Goal: Transaction & Acquisition: Purchase product/service

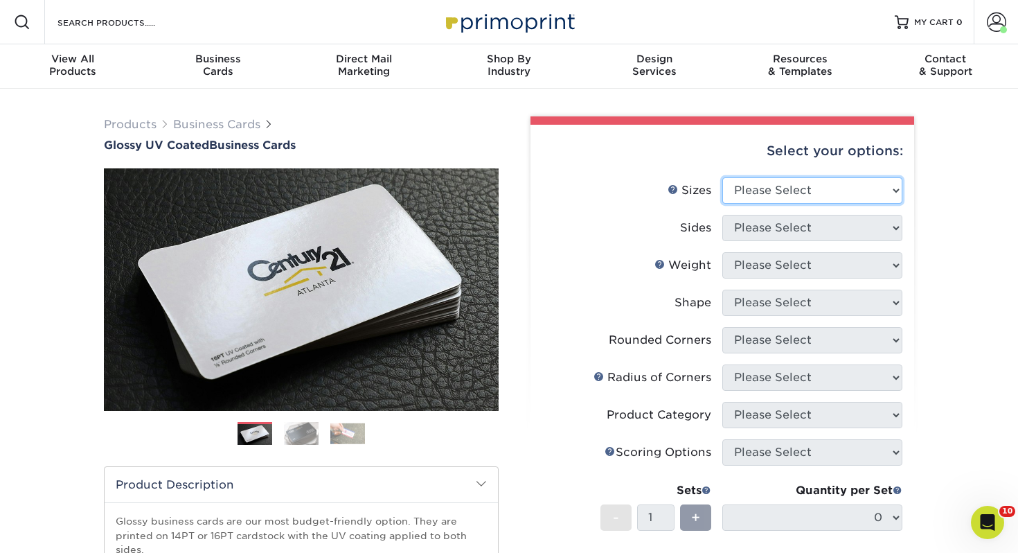
click at [841, 193] on select "Please Select 1.5" x 3.5" - Mini 1.75" x 3.5" - Mini 2" x 2" - Square 2" x 3" -…" at bounding box center [812, 190] width 180 height 26
select select "2.00x3.50"
click at [722, 177] on select "Please Select 1.5" x 3.5" - Mini 1.75" x 3.5" - Mini 2" x 2" - Square 2" x 3" -…" at bounding box center [812, 190] width 180 height 26
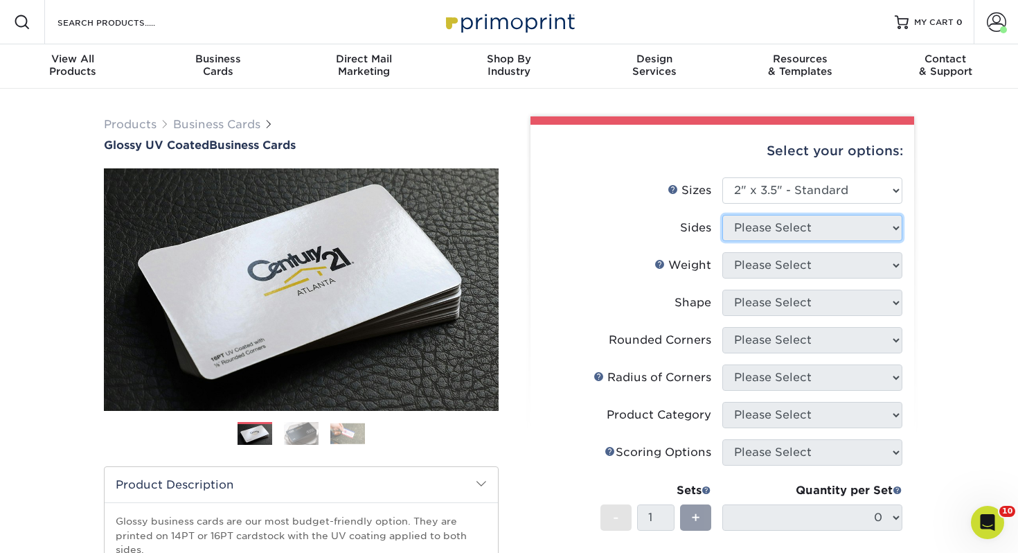
click at [751, 215] on select "Please Select" at bounding box center [812, 228] width 180 height 26
select select "13abbda7-1d64-4f25-8bb2-c179b224825d"
click at [722, 215] on select "Please Select Print Both Sides Print Front Only" at bounding box center [812, 228] width 180 height 26
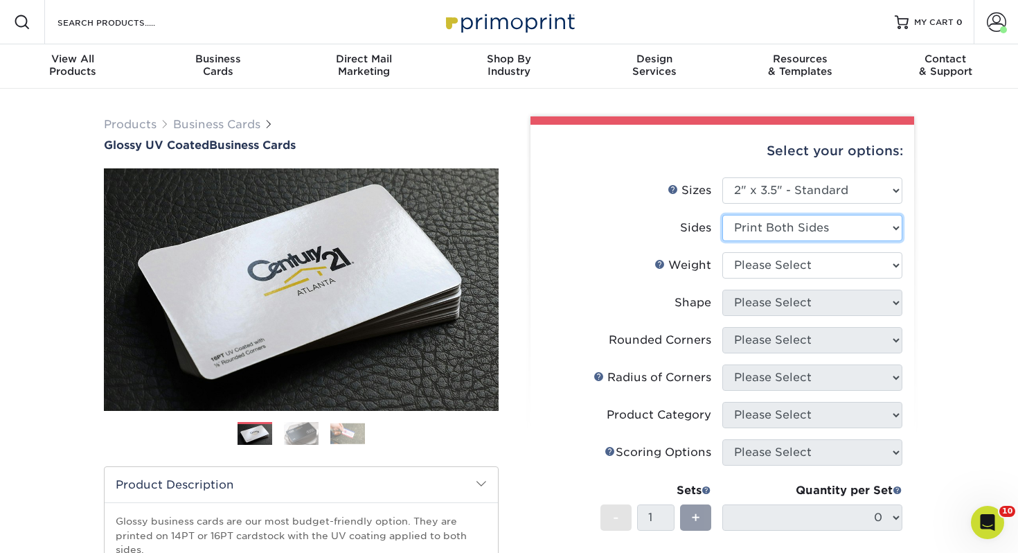
scroll to position [30, 0]
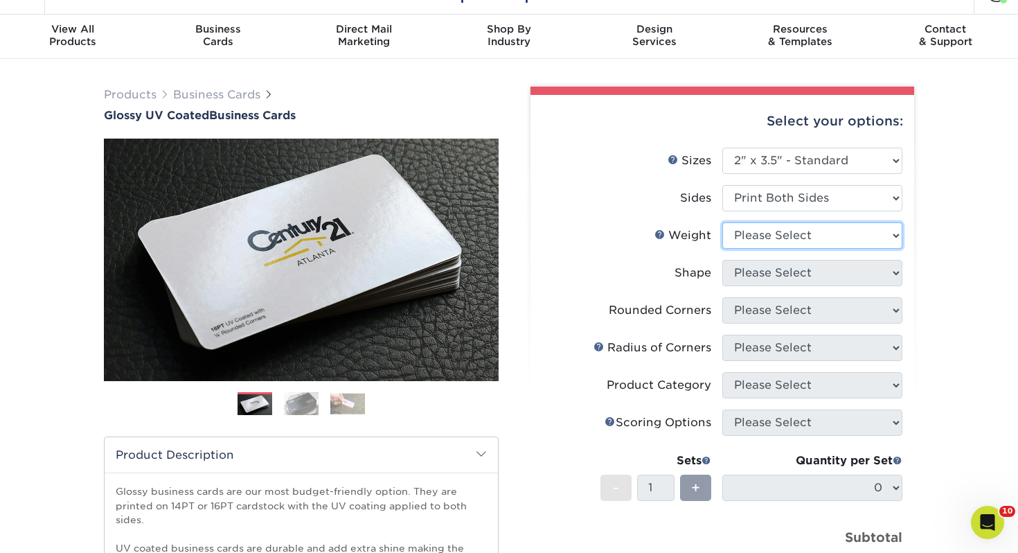
click at [736, 230] on select "Please Select 16PT 14PT" at bounding box center [812, 235] width 180 height 26
select select "14PT"
click at [722, 222] on select "Please Select 16PT 14PT" at bounding box center [812, 235] width 180 height 26
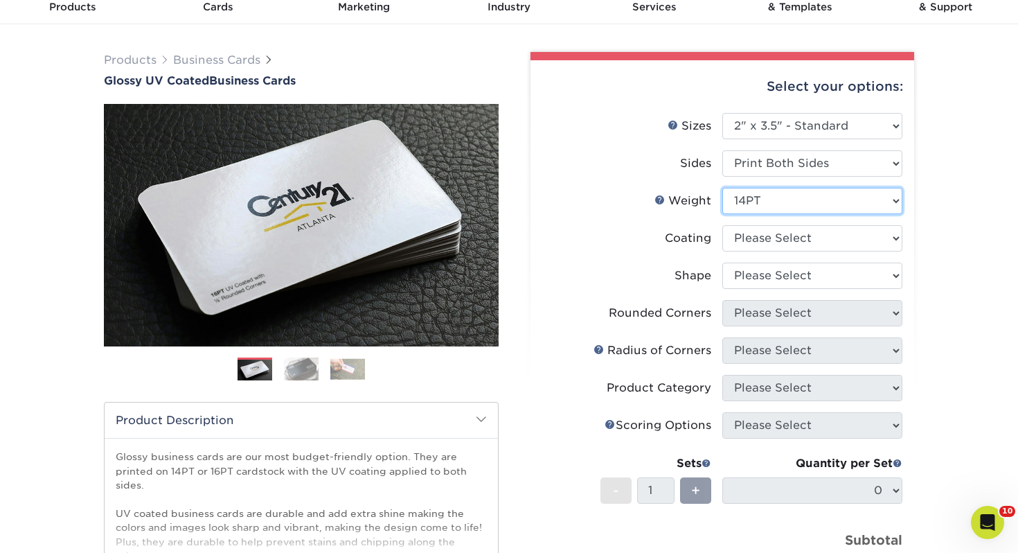
scroll to position [68, 0]
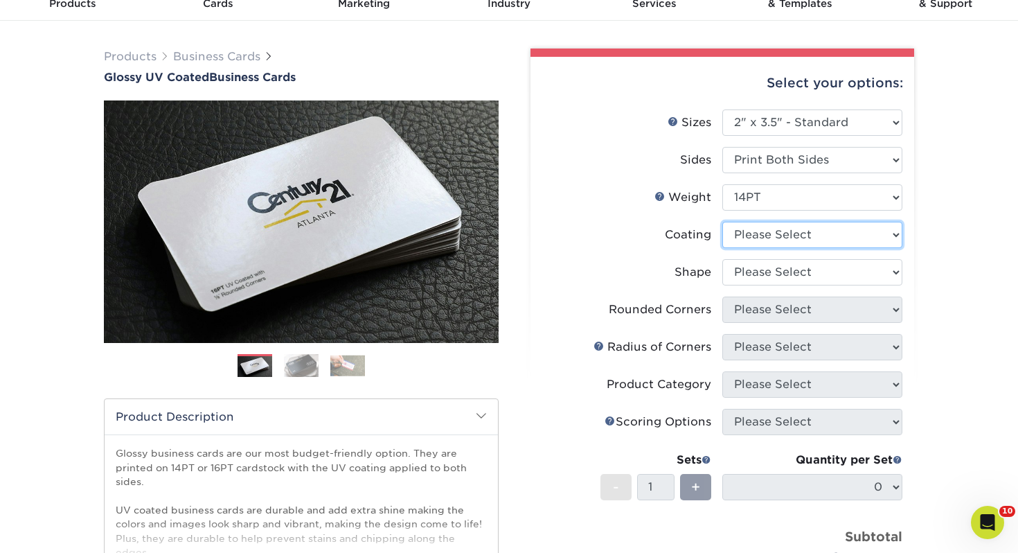
click at [731, 238] on select at bounding box center [812, 235] width 180 height 26
select select "ae367451-b2b8-45df-a344-0f05b6a12993"
click at [722, 222] on select at bounding box center [812, 235] width 180 height 26
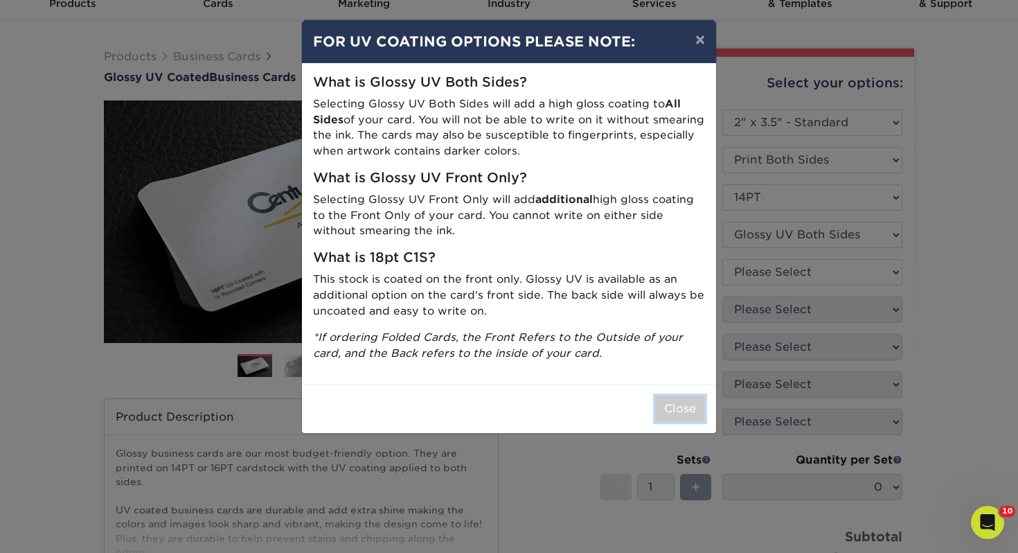
drag, startPoint x: 675, startPoint y: 409, endPoint x: 657, endPoint y: 409, distance: 18.0
click at [675, 409] on button "Close" at bounding box center [680, 408] width 50 height 26
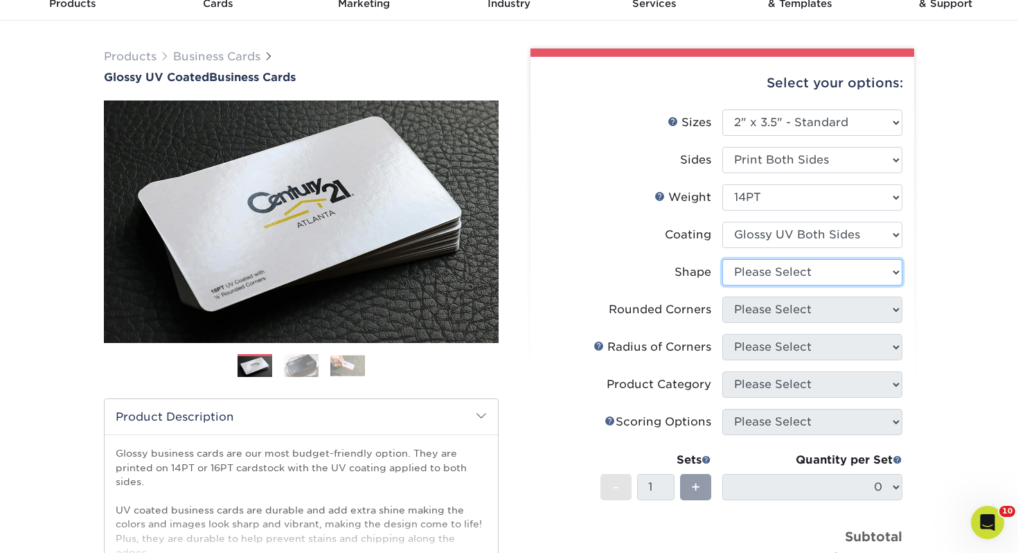
click at [763, 269] on select "Please Select Standard" at bounding box center [812, 272] width 180 height 26
click at [722, 259] on select "Please Select Standard" at bounding box center [812, 272] width 180 height 26
click at [758, 276] on select "Please Select Standard" at bounding box center [812, 272] width 180 height 26
select select "standard"
click at [722, 259] on select "Please Select Standard" at bounding box center [812, 272] width 180 height 26
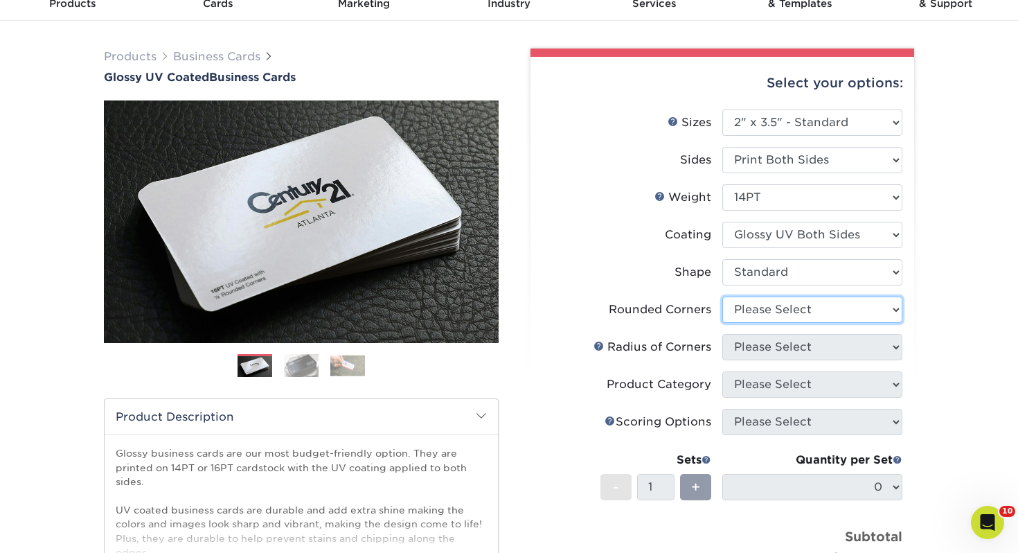
click at [761, 317] on select "Please Select Yes - Round 2 Corners Yes - Round 4 Corners No" at bounding box center [812, 309] width 180 height 26
select select "0"
click at [722, 296] on select "Please Select Yes - Round 2 Corners Yes - Round 4 Corners No" at bounding box center [812, 309] width 180 height 26
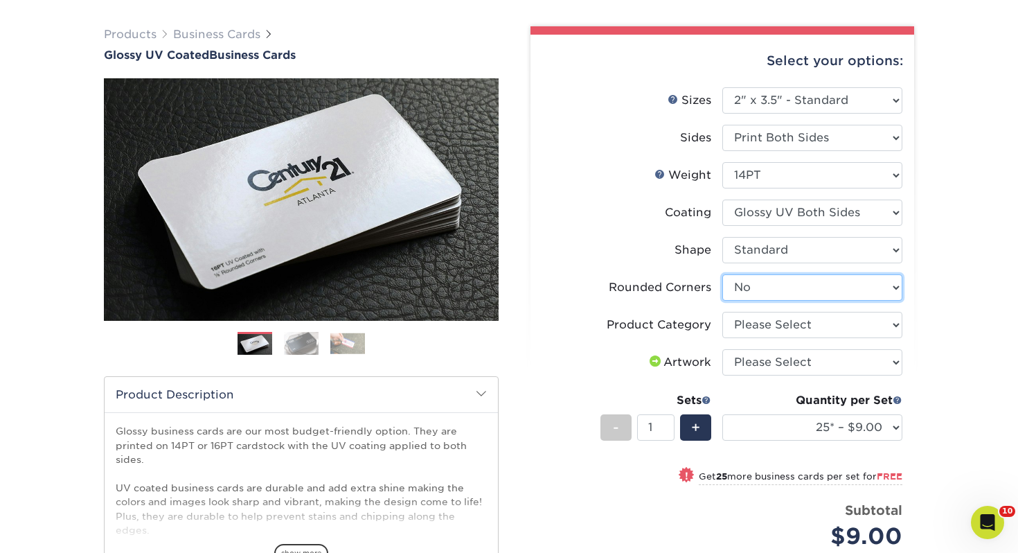
scroll to position [105, 0]
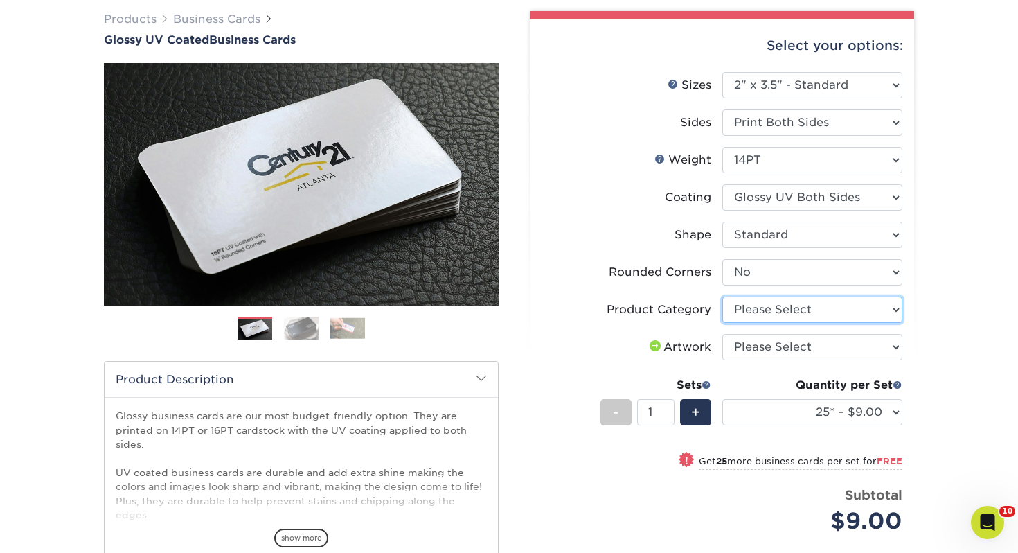
click at [758, 312] on select "Please Select Business Cards" at bounding box center [812, 309] width 180 height 26
select select "3b5148f1-0588-4f88-a218-97bcfdce65c1"
click at [722, 296] on select "Please Select Business Cards" at bounding box center [812, 309] width 180 height 26
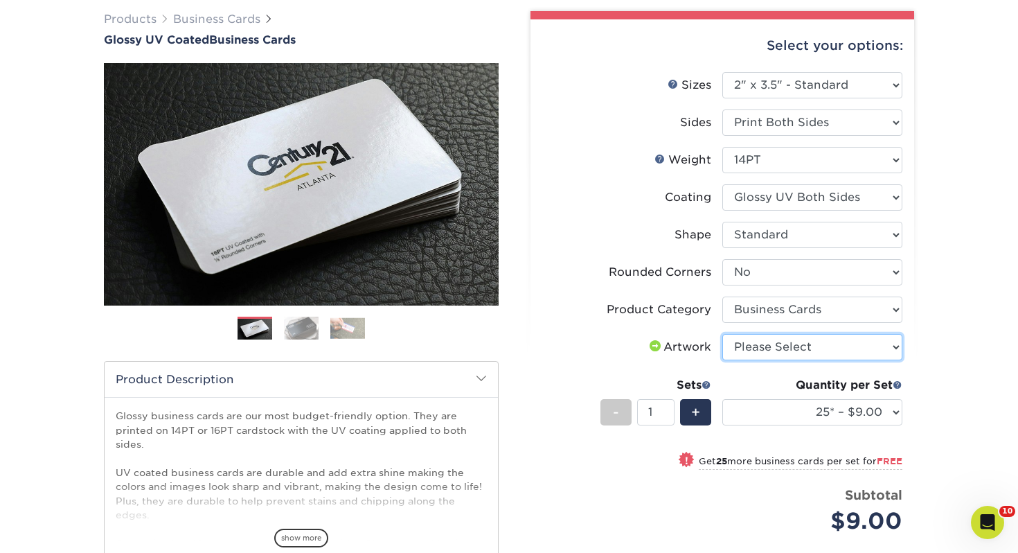
click at [756, 350] on select "Please Select I will upload files I need a design - $100" at bounding box center [812, 347] width 180 height 26
select select "upload"
click at [722, 334] on select "Please Select I will upload files I need a design - $100" at bounding box center [812, 347] width 180 height 26
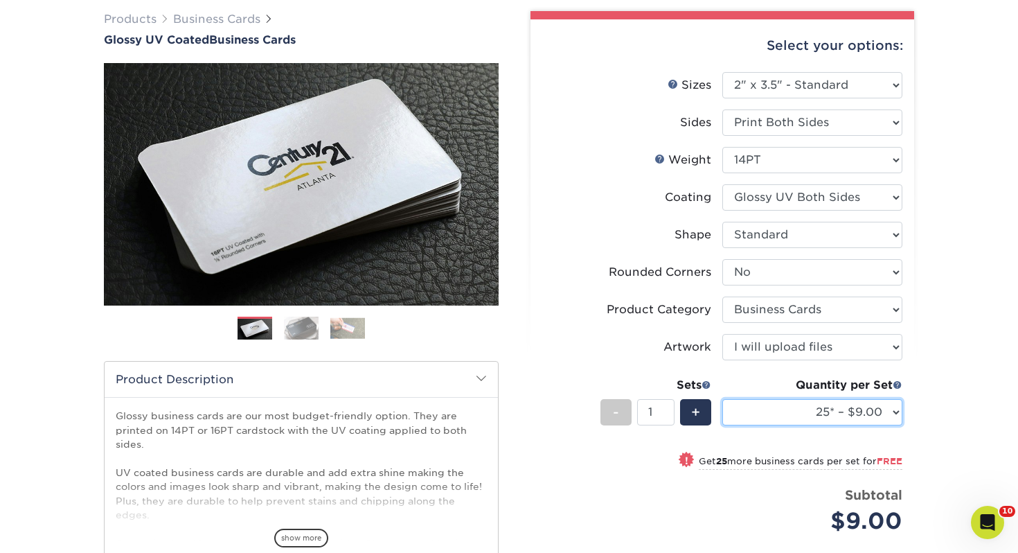
click at [771, 409] on select "25* – $9.00 50* – $9.00 100* – $9.00 250* – $17.00 500 – $33.00 1000 – $42.00 2…" at bounding box center [812, 412] width 180 height 26
select select "250* – $17.00"
click at [722, 399] on select "25* – $9.00 50* – $9.00 100* – $9.00 250* – $17.00 500 – $33.00 1000 – $42.00 2…" at bounding box center [812, 412] width 180 height 26
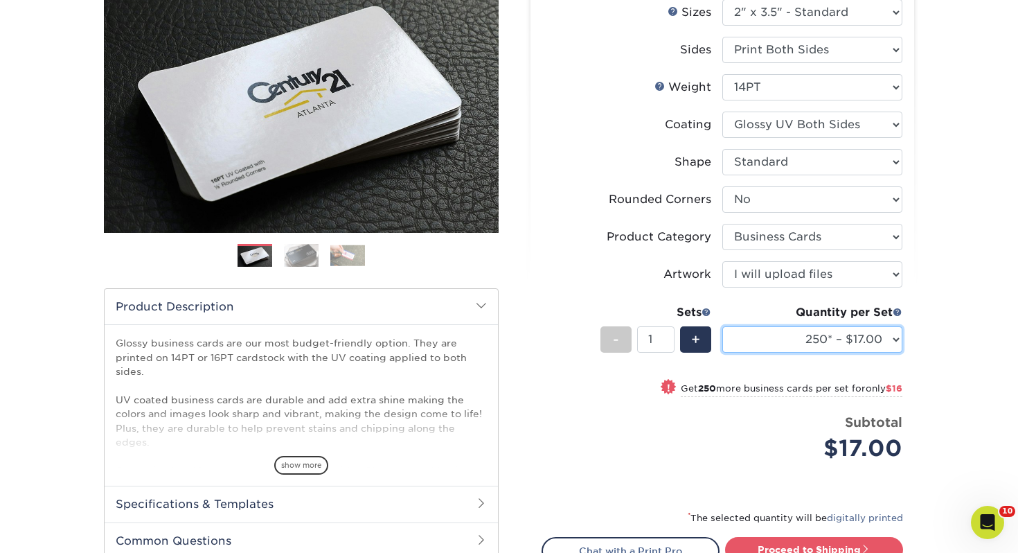
scroll to position [194, 0]
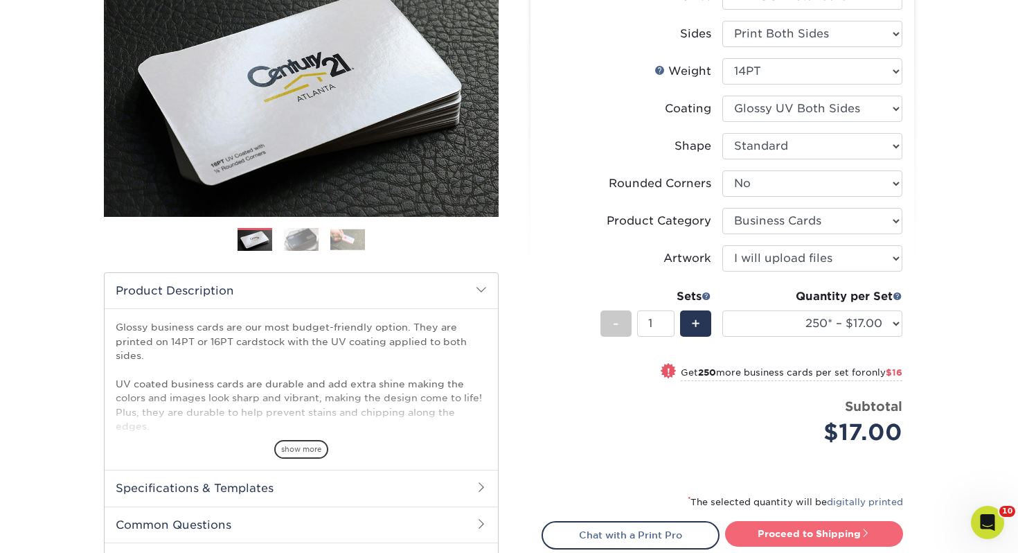
click at [800, 538] on link "Proceed to Shipping" at bounding box center [814, 533] width 178 height 25
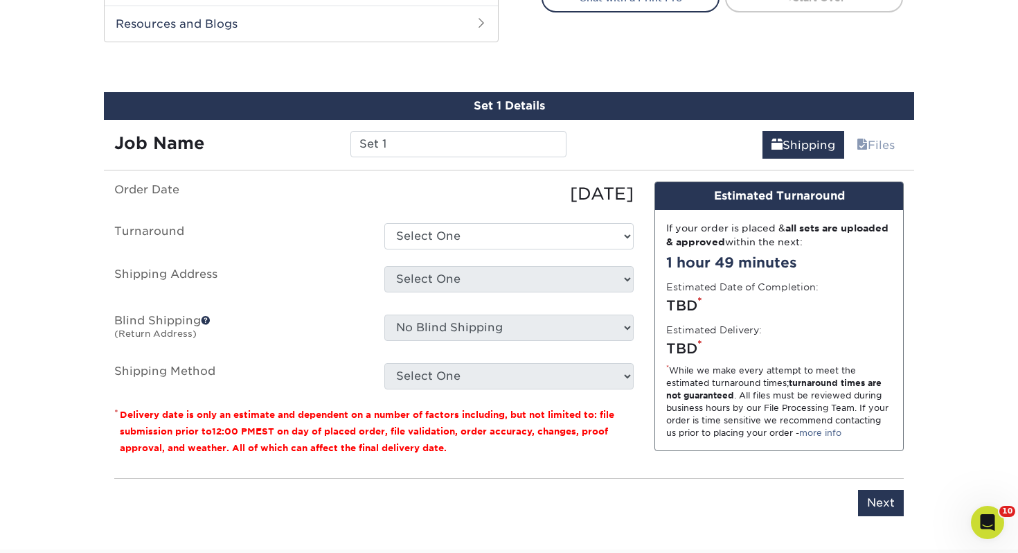
scroll to position [752, 0]
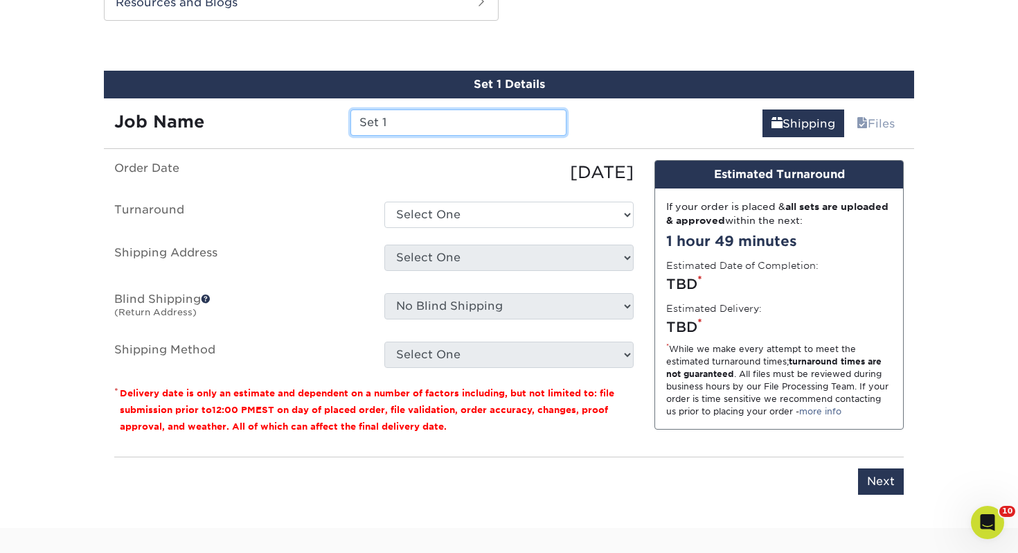
drag, startPoint x: 506, startPoint y: 127, endPoint x: 101, endPoint y: 115, distance: 404.7
click at [101, 115] on div "Set 1 Details Job Name Set 1 Shipping Files You've choosen mailing services! If…" at bounding box center [509, 291] width 831 height 441
type input "Bob Gentry"
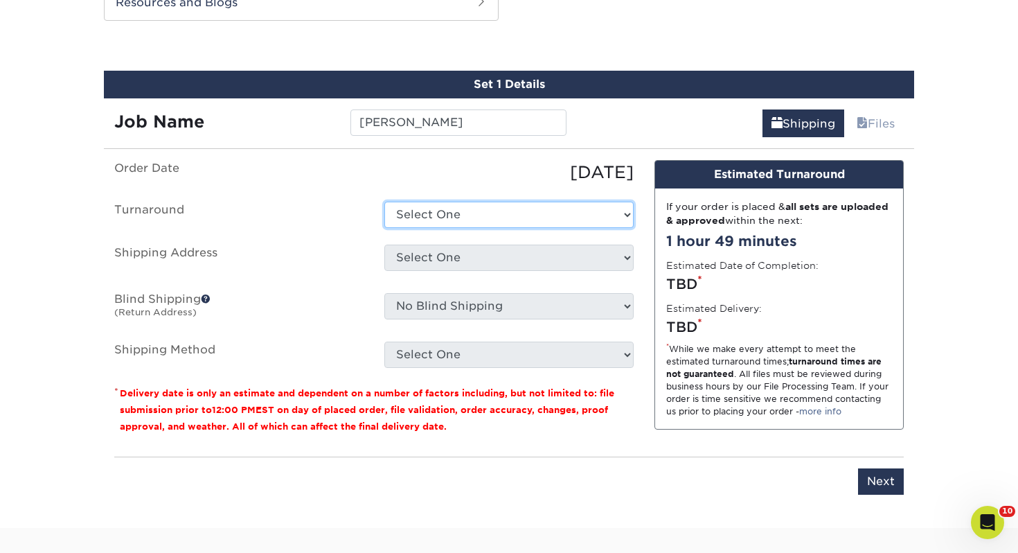
click at [465, 222] on select "Select One 2-4 Business Days 2 Day Next Business Day" at bounding box center [508, 215] width 249 height 26
select select "0d2015eb-ac6c-4252-b2f1-1c5560e96a65"
click at [384, 202] on select "Select One 2-4 Business Days 2 Day Next Business Day" at bounding box center [508, 215] width 249 height 26
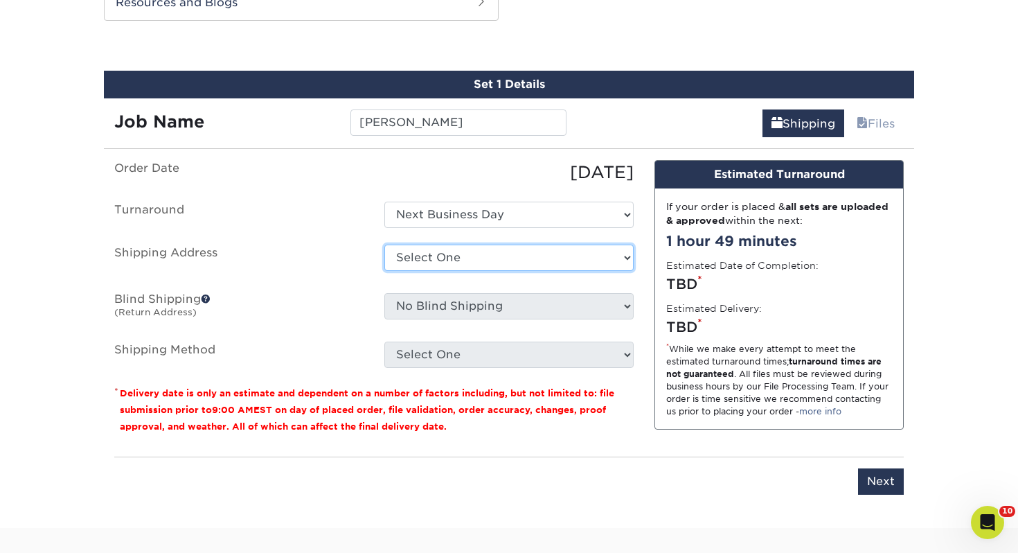
click at [440, 267] on select "Select One Adrian, MI Akron, OH" at bounding box center [508, 257] width 249 height 26
select select "157371"
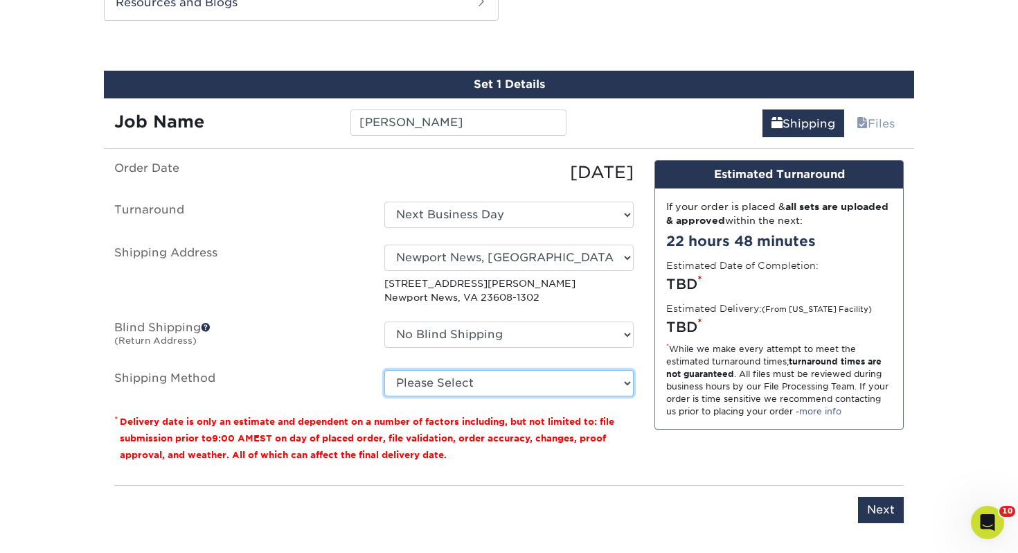
click at [405, 386] on select "Please Select Ground Shipping (+$7.84) 3 Day Shipping Service (+$15.34) 2 Day A…" at bounding box center [508, 383] width 249 height 26
select select "03"
click at [384, 370] on select "Please Select Ground Shipping (+$7.84) 3 Day Shipping Service (+$15.34) 2 Day A…" at bounding box center [508, 383] width 249 height 26
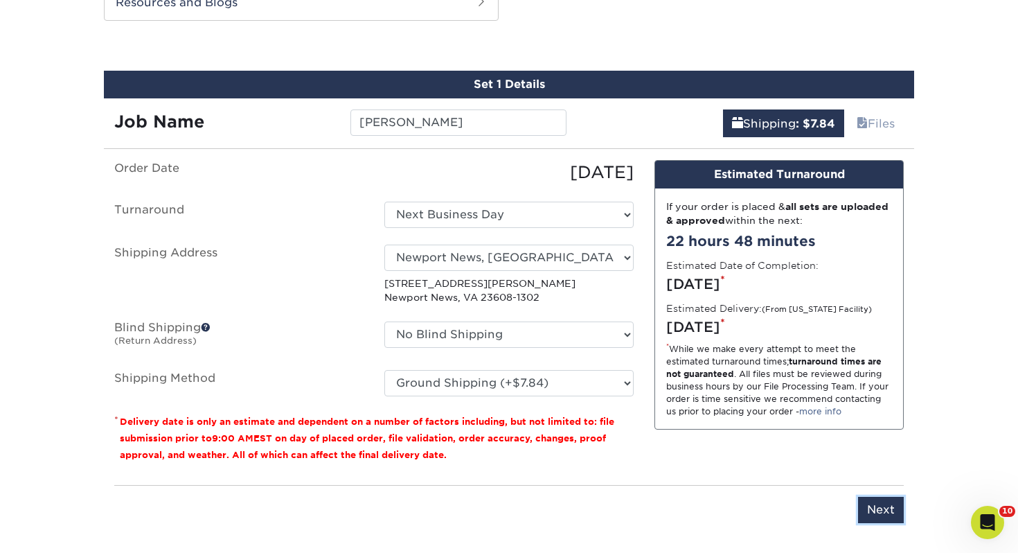
click at [895, 509] on input "Next" at bounding box center [881, 510] width 46 height 26
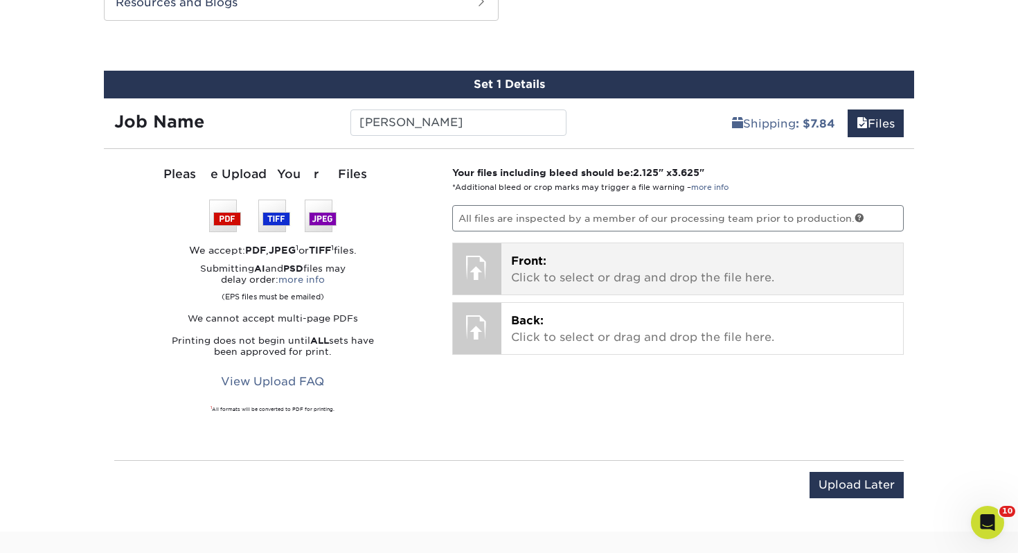
click at [555, 261] on p "Front: Click to select or drag and drop the file here." at bounding box center [702, 269] width 383 height 33
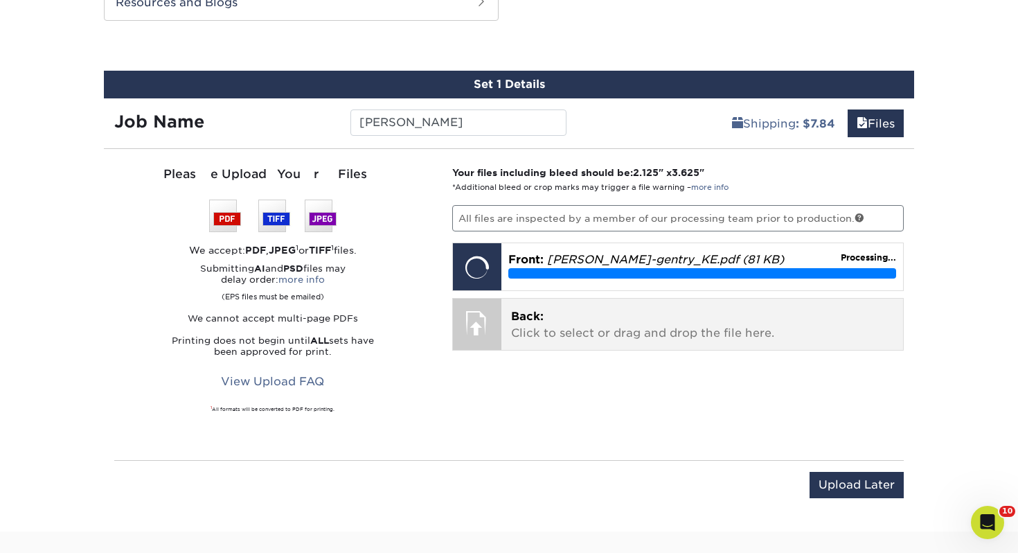
click at [589, 315] on p "Back: Click to select or drag and drop the file here." at bounding box center [702, 324] width 383 height 33
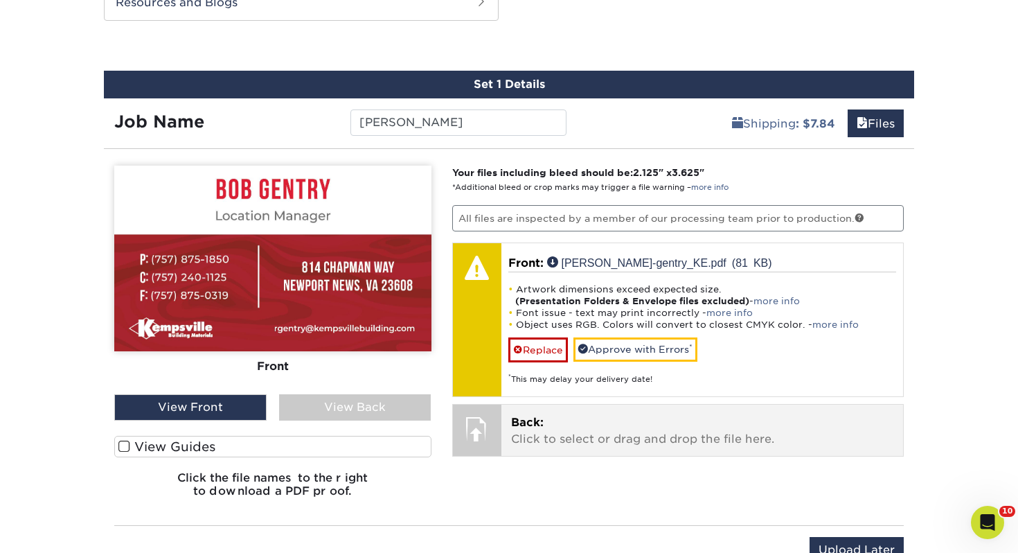
click at [559, 439] on p "Back: Click to select or drag and drop the file here." at bounding box center [702, 430] width 383 height 33
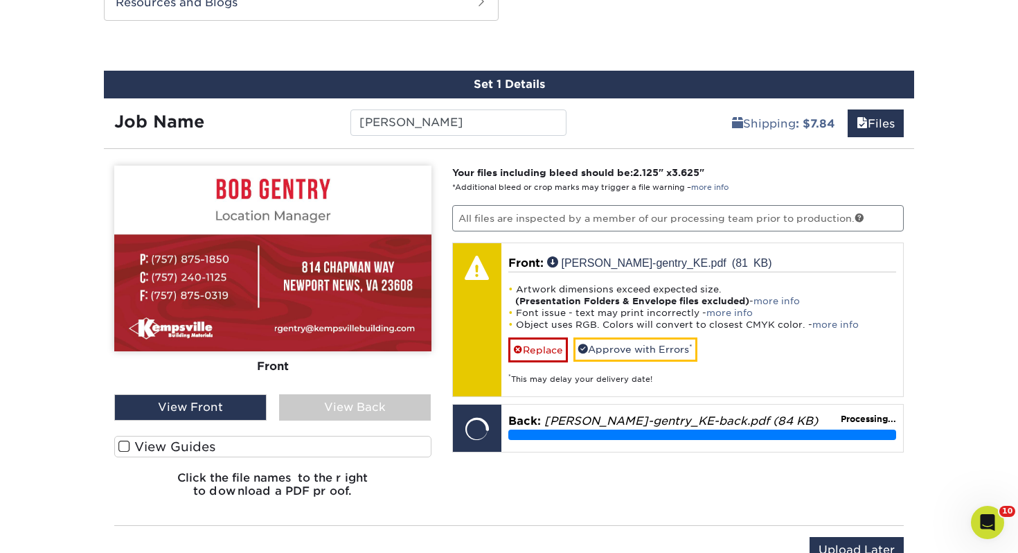
click at [210, 445] on label "View Guides" at bounding box center [272, 446] width 317 height 21
click at [0, 0] on input "View Guides" at bounding box center [0, 0] width 0 height 0
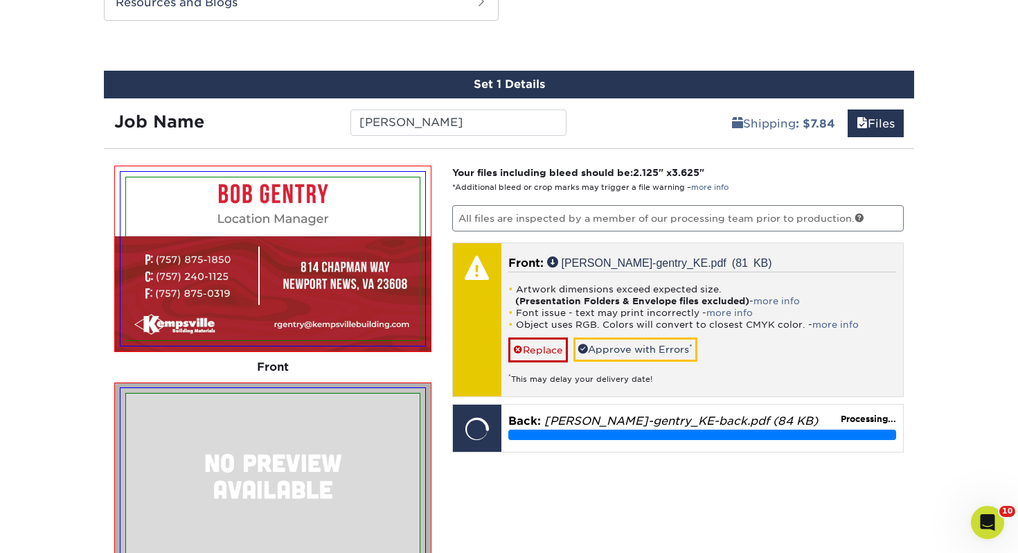
scroll to position [777, 0]
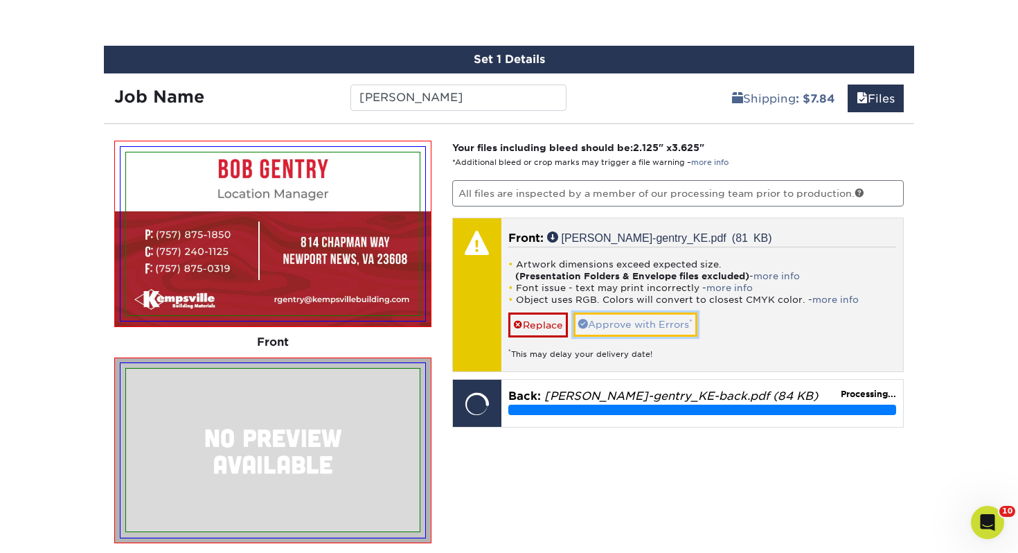
click at [594, 320] on link "Approve with Errors *" at bounding box center [635, 324] width 124 height 24
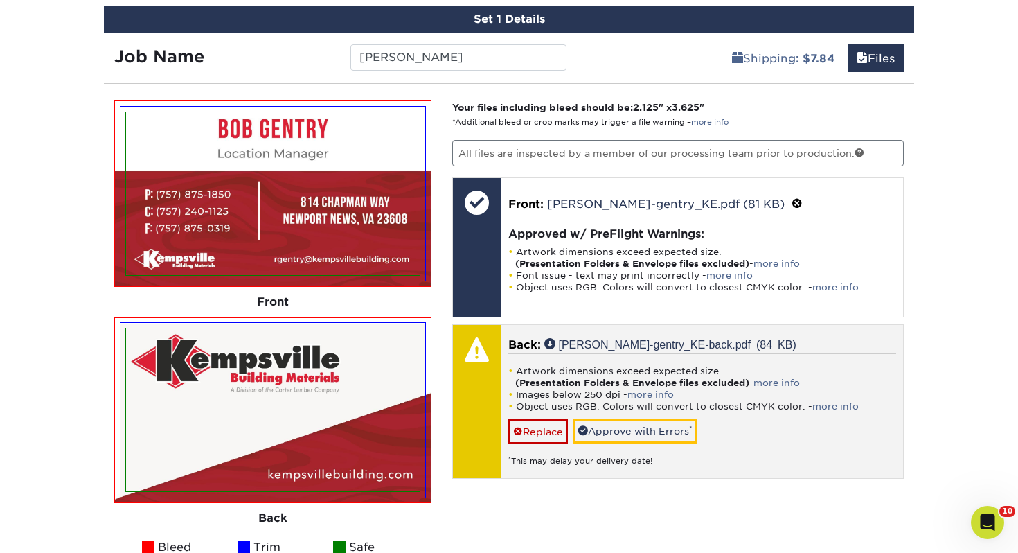
scroll to position [853, 0]
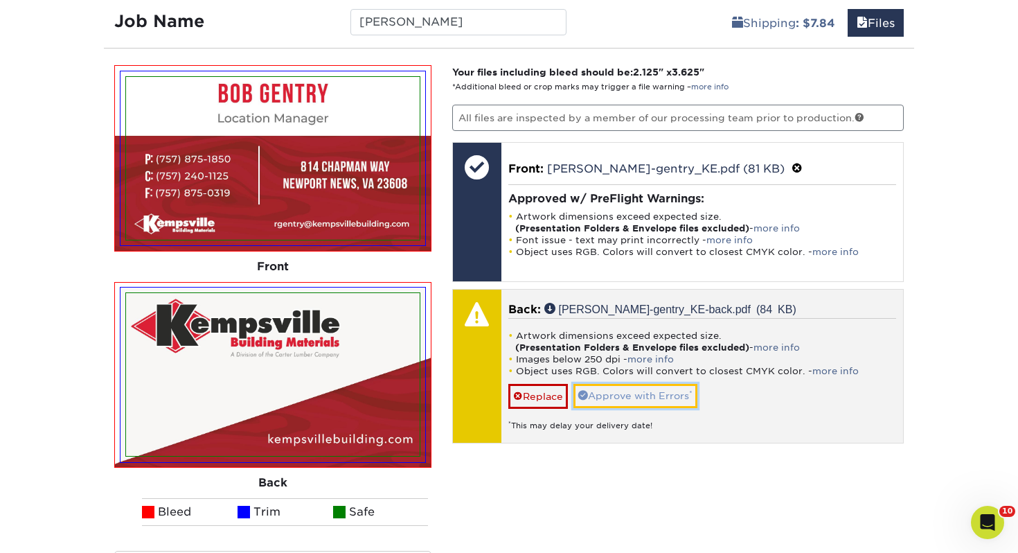
click at [686, 384] on link "Approve with Errors *" at bounding box center [635, 396] width 124 height 24
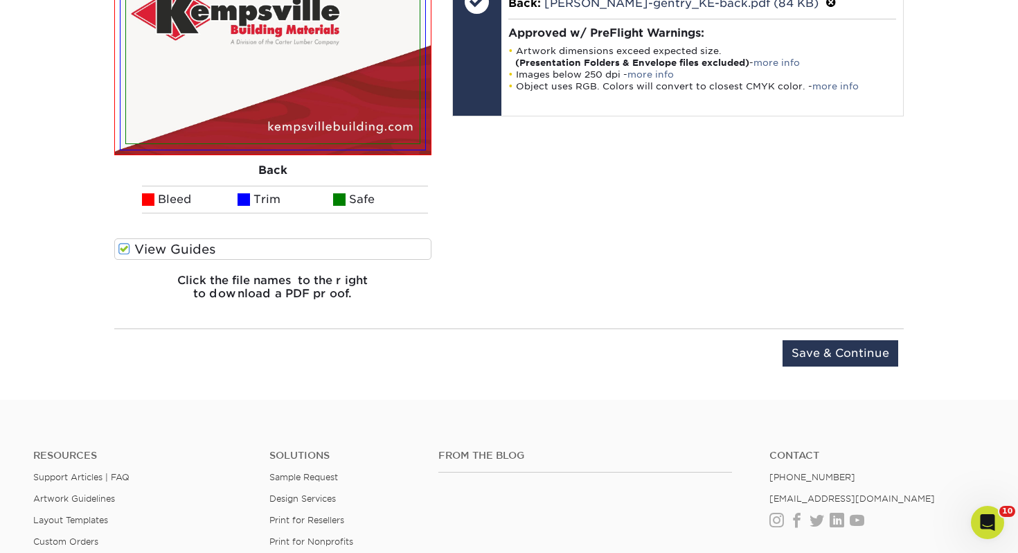
click at [805, 326] on div "You've choosen design services and can continue without uploading files. The fi…" at bounding box center [509, 65] width 810 height 636
click at [833, 341] on input "Save & Continue" at bounding box center [841, 353] width 116 height 26
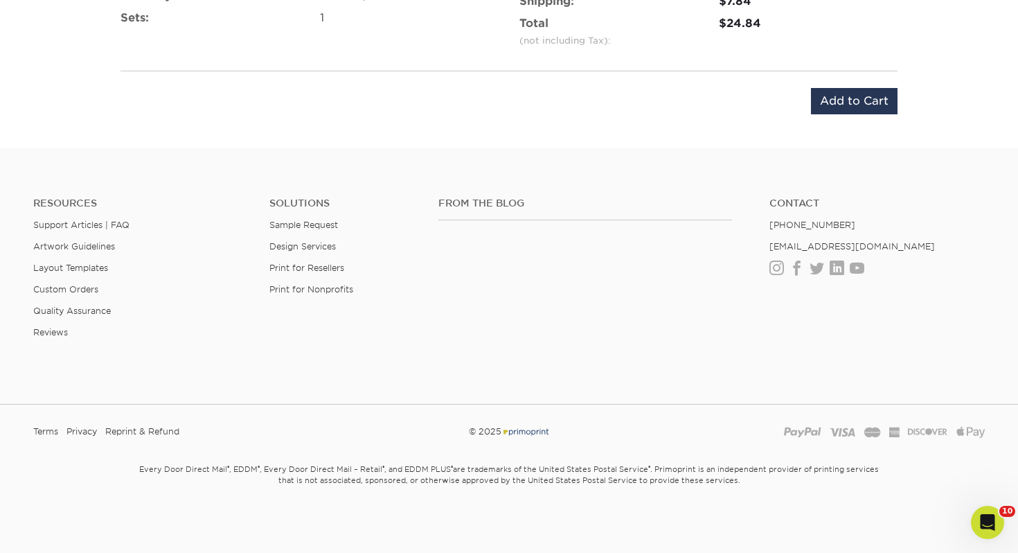
scroll to position [1007, 0]
click at [828, 109] on input "Add to Cart" at bounding box center [854, 102] width 87 height 26
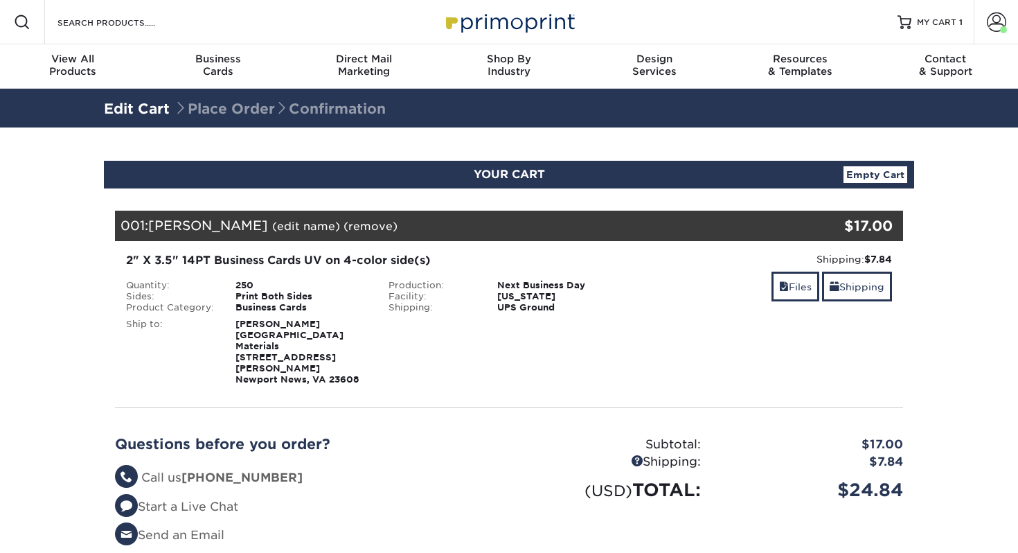
select select "157371"
click at [853, 292] on link "Shipping" at bounding box center [857, 287] width 70 height 30
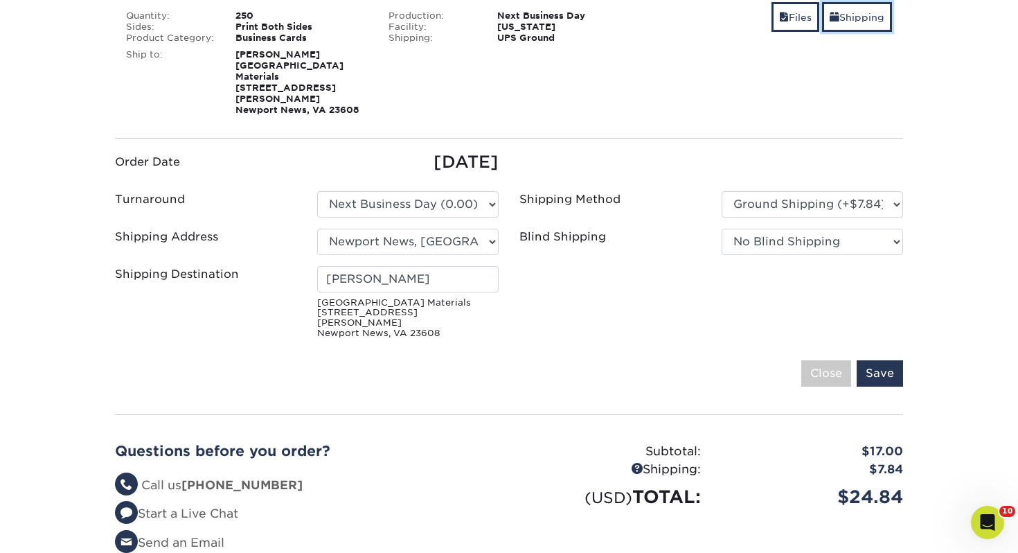
scroll to position [272, 0]
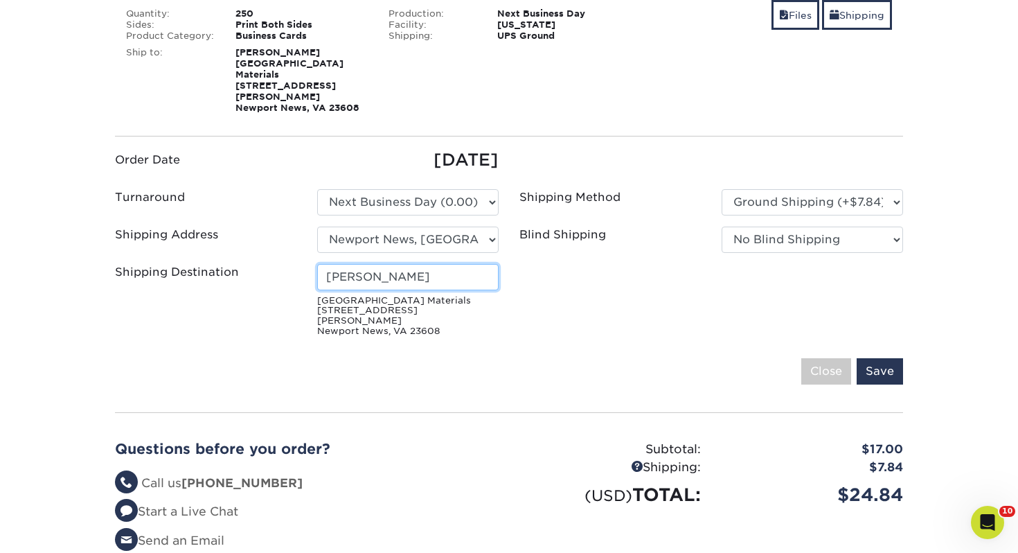
click at [463, 266] on input "Roger Good" at bounding box center [407, 277] width 181 height 26
drag, startPoint x: 441, startPoint y: 264, endPoint x: 131, endPoint y: 240, distance: 311.2
click at [131, 240] on ul "Order Date 09/16/2025 Turnaround Please Select Select One" at bounding box center [509, 245] width 809 height 195
type input "[PERSON_NAME]"
click at [896, 358] on input "Save" at bounding box center [880, 371] width 46 height 26
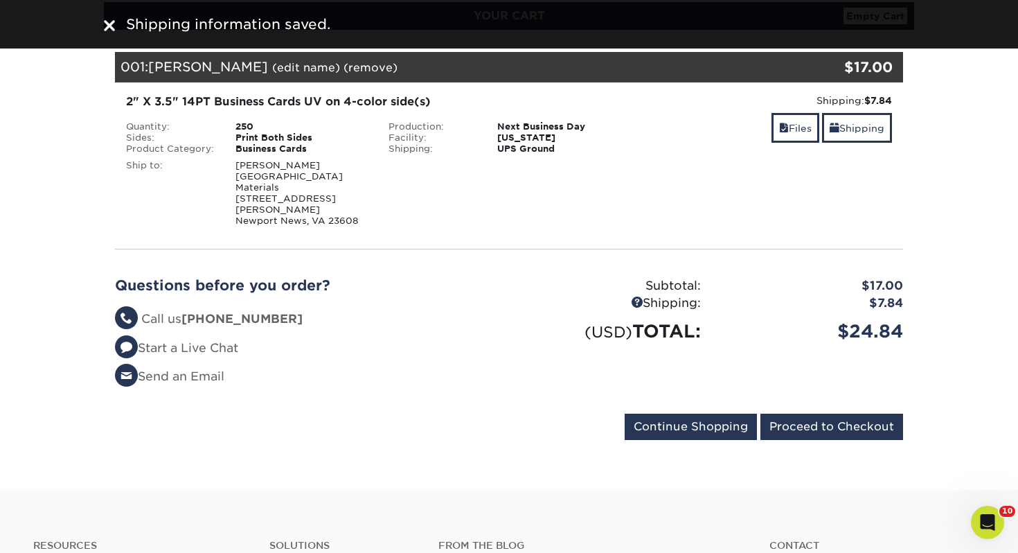
scroll to position [211, 0]
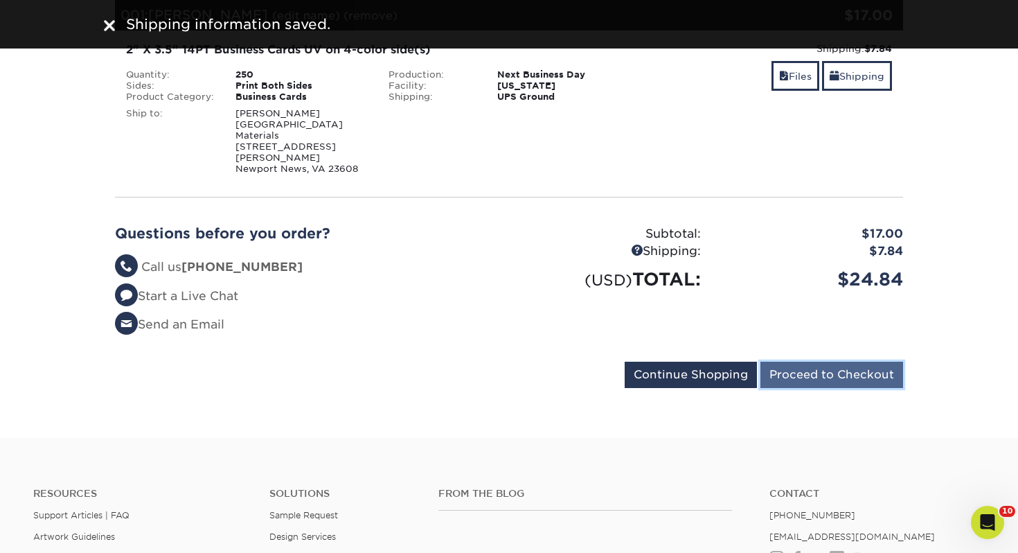
click at [880, 370] on input "Proceed to Checkout" at bounding box center [832, 375] width 143 height 26
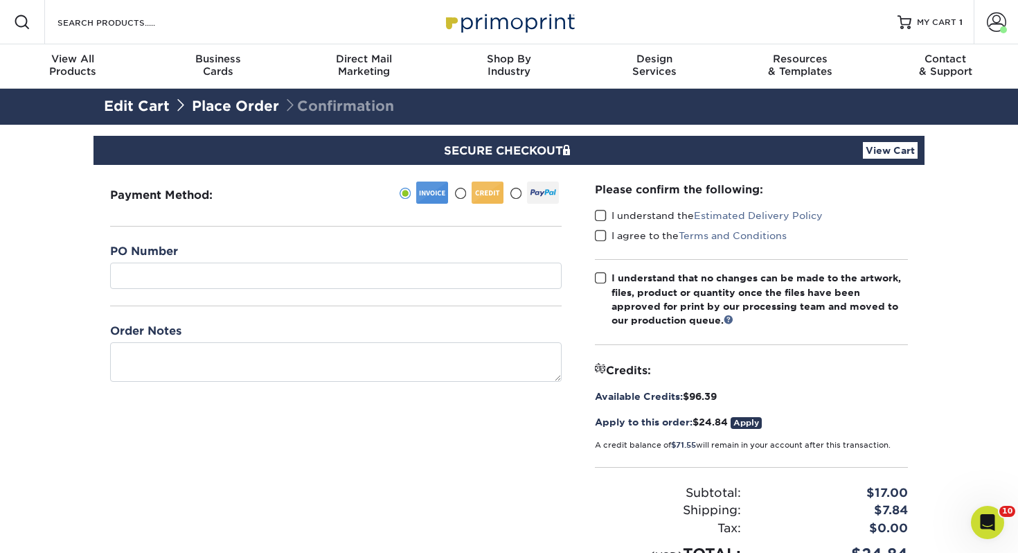
click at [171, 290] on div "PO Number" at bounding box center [336, 274] width 452 height 63
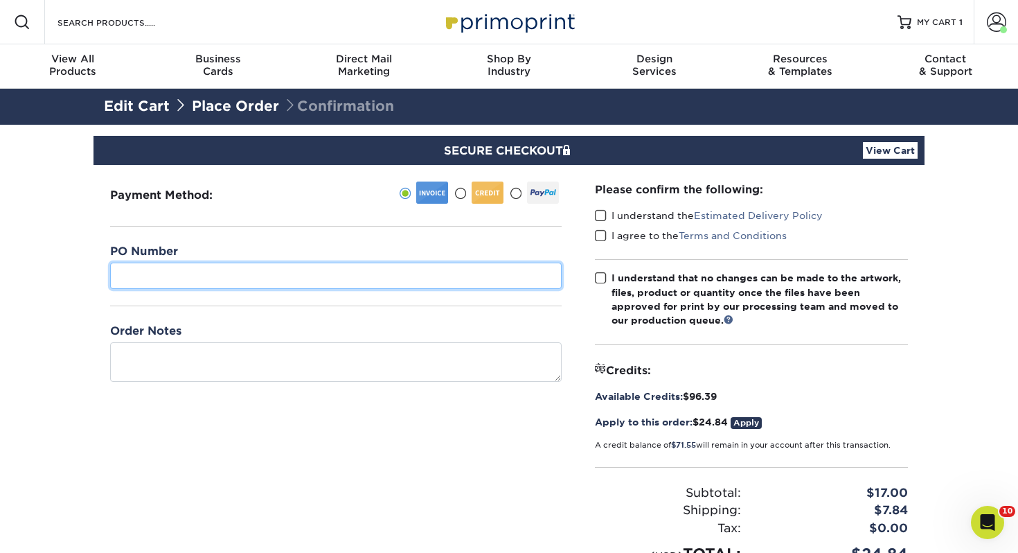
click at [181, 278] on input "text" at bounding box center [336, 276] width 452 height 26
type input "472"
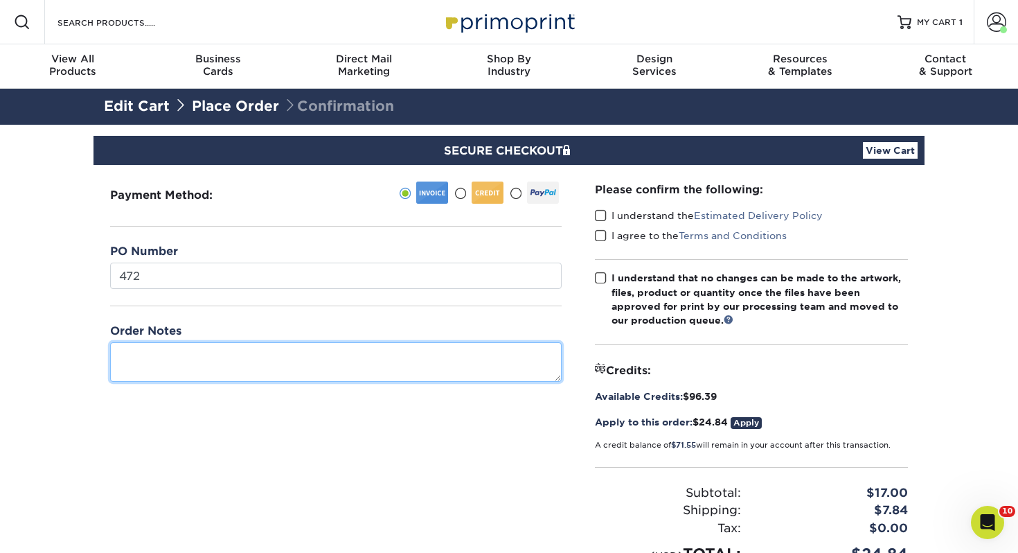
click at [159, 362] on textarea at bounding box center [336, 361] width 452 height 39
type textarea "[PERSON_NAME]"
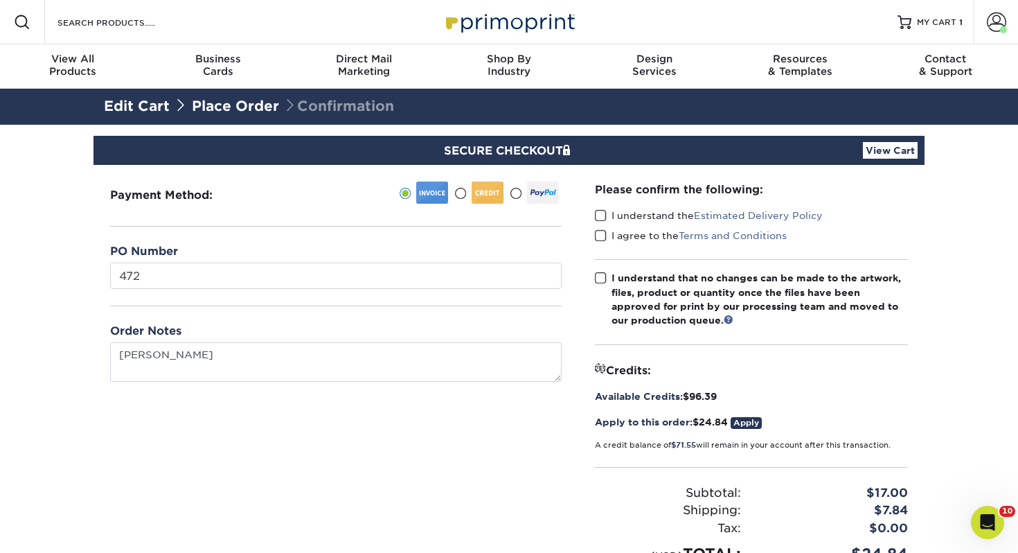
click at [603, 215] on span at bounding box center [601, 215] width 12 height 13
click at [0, 0] on input "I understand the Estimated Delivery Policy" at bounding box center [0, 0] width 0 height 0
click at [603, 224] on div "I understand the Estimated Delivery Policy" at bounding box center [751, 217] width 313 height 19
click at [601, 233] on span at bounding box center [601, 235] width 12 height 13
click at [0, 0] on input "I agree to the Terms and Conditions" at bounding box center [0, 0] width 0 height 0
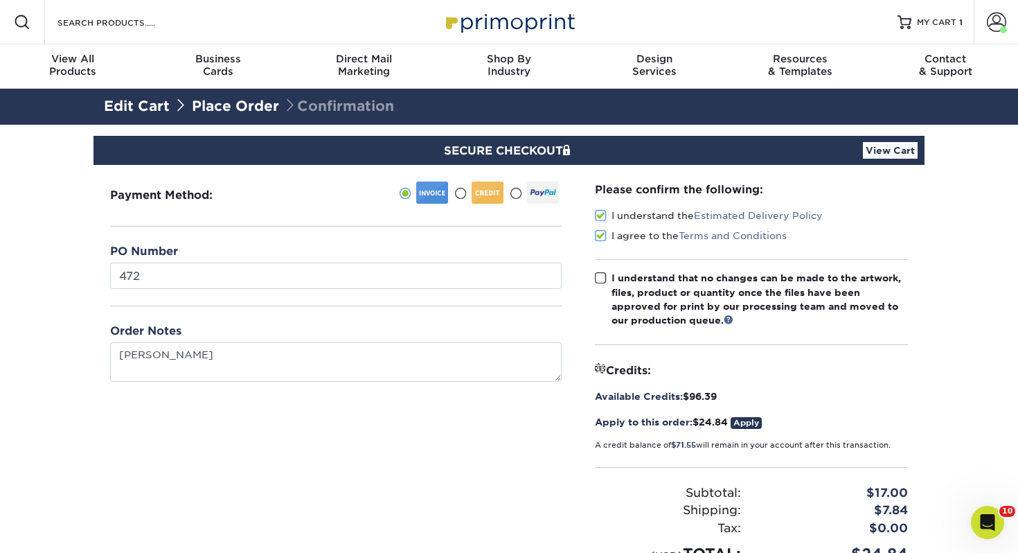
drag, startPoint x: 605, startPoint y: 284, endPoint x: 593, endPoint y: 282, distance: 12.6
click at [605, 284] on label "I understand that no changes can be made to the artwork, files, product or quan…" at bounding box center [751, 299] width 313 height 57
click at [0, 0] on input "I understand that no changes can be made to the artwork, files, product or quan…" at bounding box center [0, 0] width 0 height 0
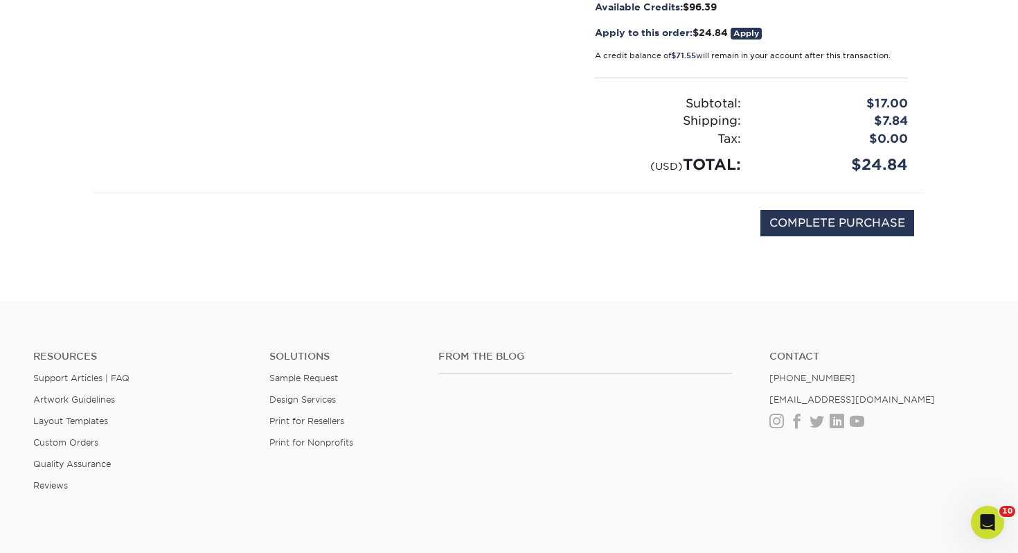
scroll to position [380, 0]
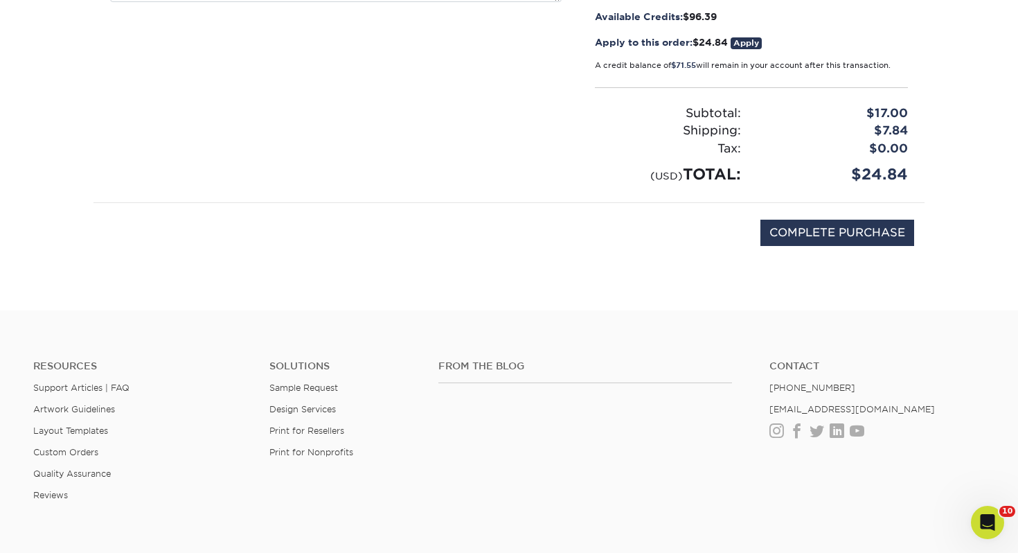
drag, startPoint x: 830, startPoint y: 170, endPoint x: 819, endPoint y: 219, distance: 50.4
click at [830, 171] on div "$24.84" at bounding box center [835, 174] width 167 height 23
click at [819, 220] on input "COMPLETE PURCHASE" at bounding box center [838, 233] width 154 height 26
type input "PROCESSING, PLEASE WAIT..."
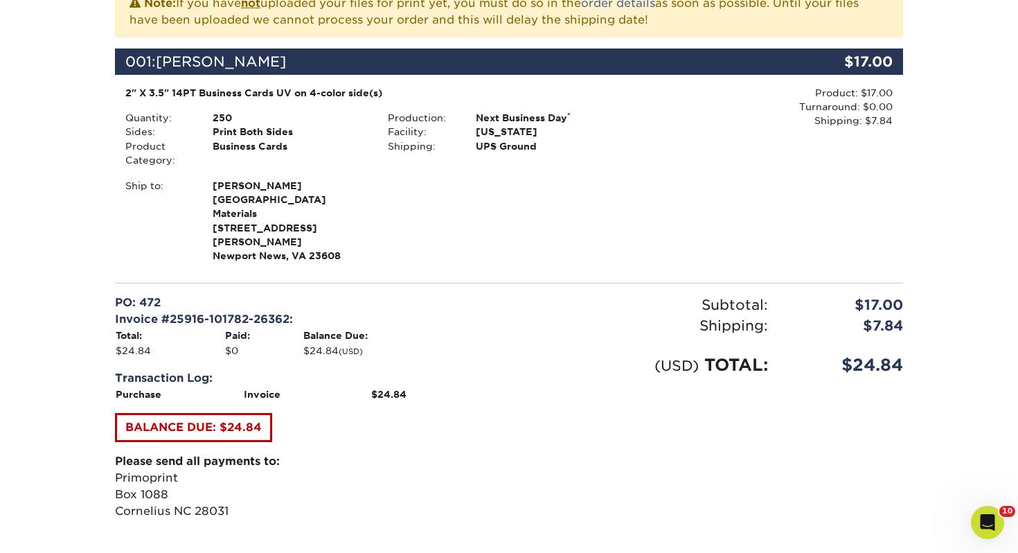
scroll to position [566, 0]
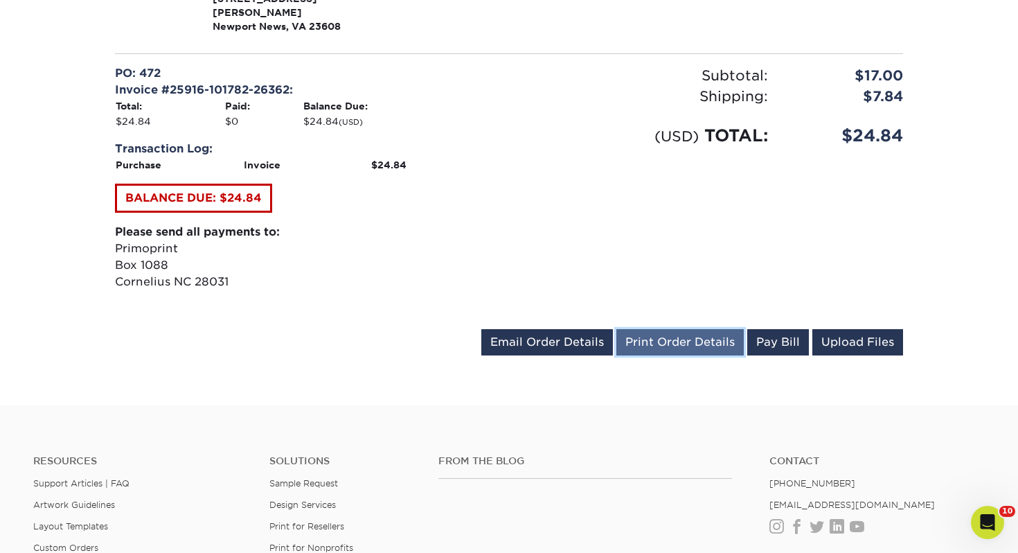
click at [681, 329] on link "Print Order Details" at bounding box center [679, 342] width 127 height 26
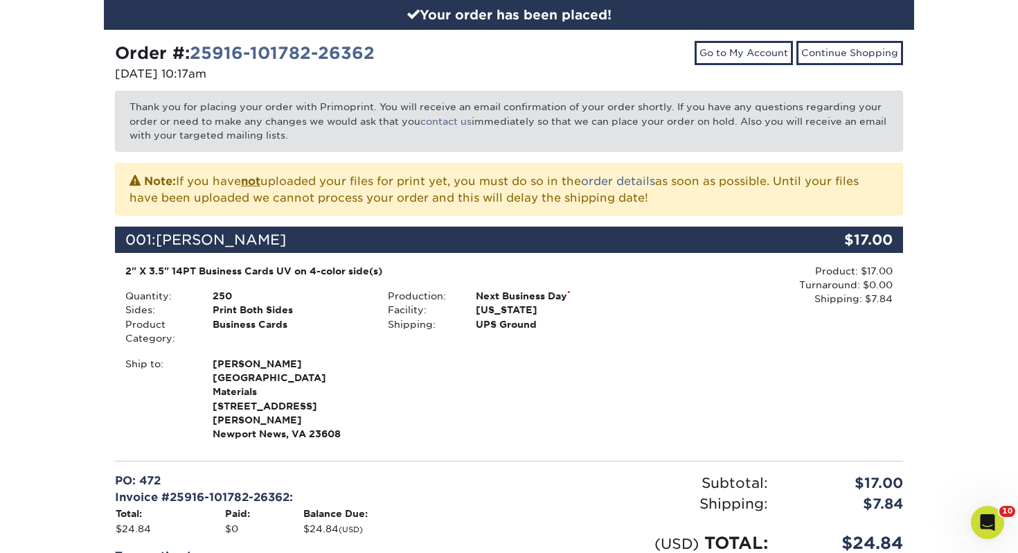
scroll to position [0, 0]
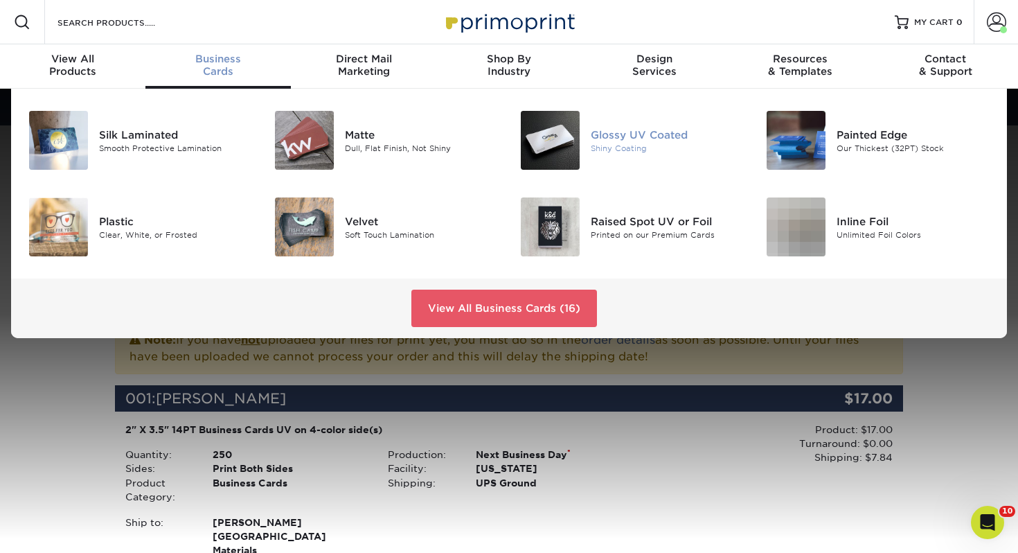
click at [567, 146] on img at bounding box center [550, 140] width 59 height 59
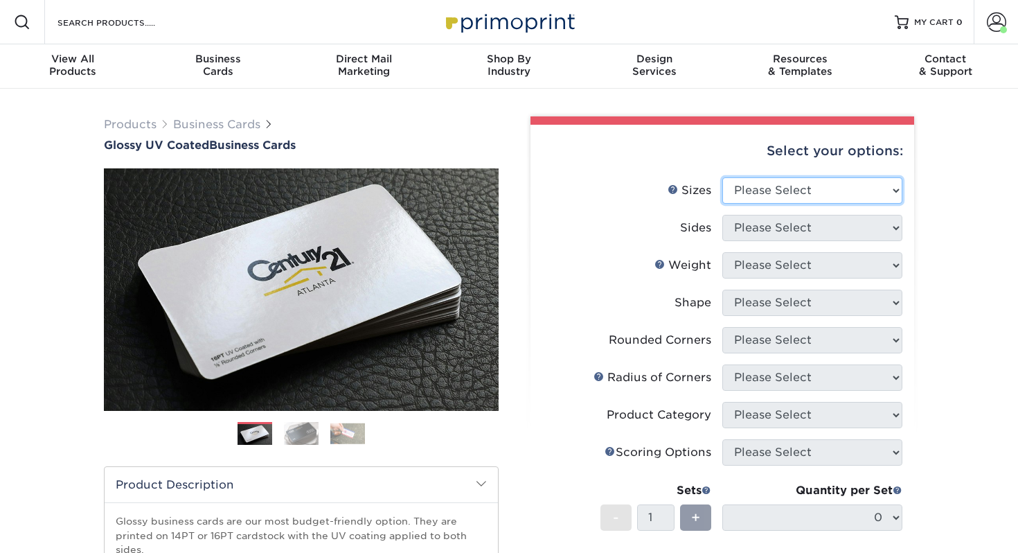
click at [789, 197] on select "Please Select 1.5" x 3.5" - Mini 1.75" x 3.5" - Mini 2" x 2" - Square 2" x 3" -…" at bounding box center [812, 190] width 180 height 26
select select "2.00x3.50"
click at [722, 177] on select "Please Select 1.5" x 3.5" - Mini 1.75" x 3.5" - Mini 2" x 2" - Square 2" x 3" -…" at bounding box center [812, 190] width 180 height 26
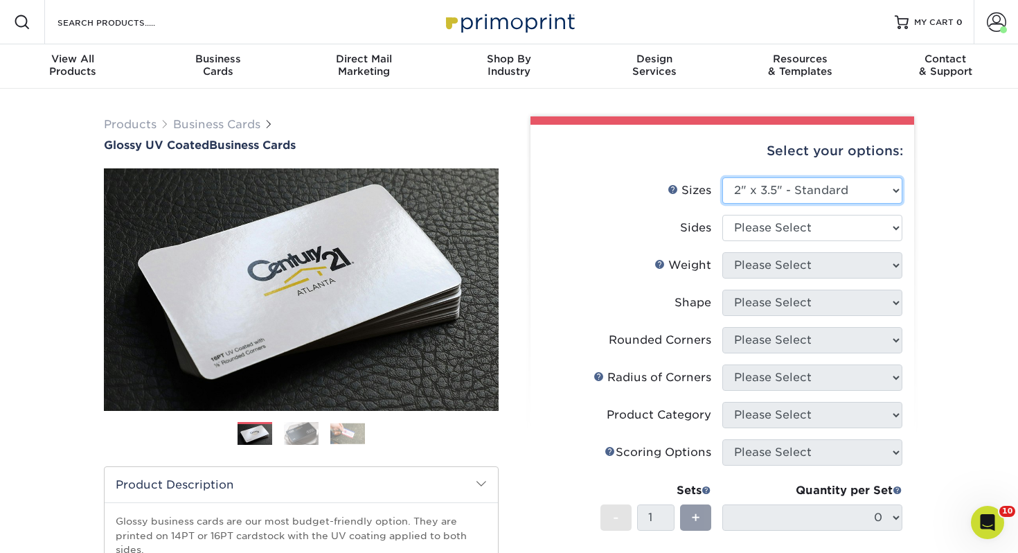
scroll to position [43, 0]
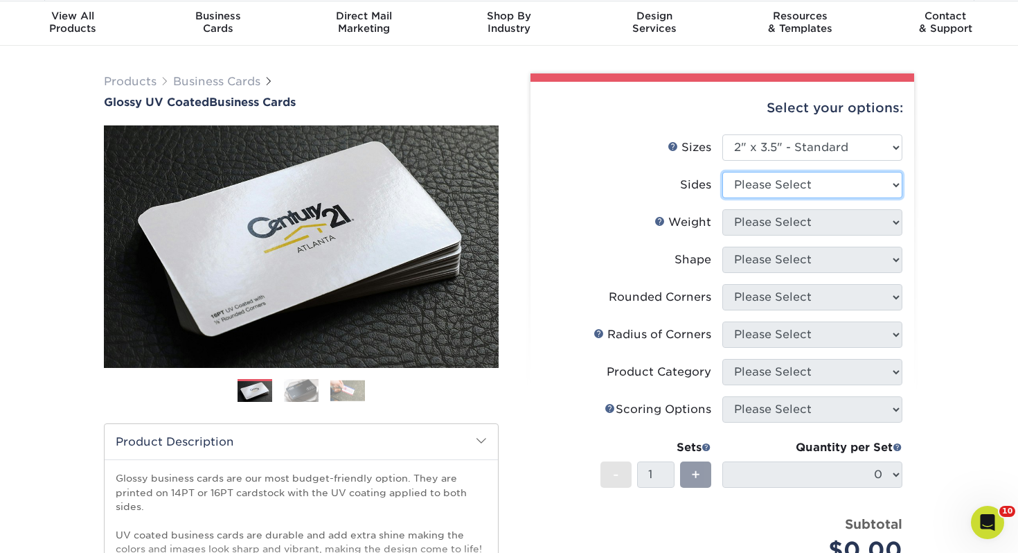
click at [747, 183] on select "Please Select Print Both Sides Print Front Only" at bounding box center [812, 185] width 180 height 26
select select "13abbda7-1d64-4f25-8bb2-c179b224825d"
click at [722, 172] on select "Please Select Print Both Sides Print Front Only" at bounding box center [812, 185] width 180 height 26
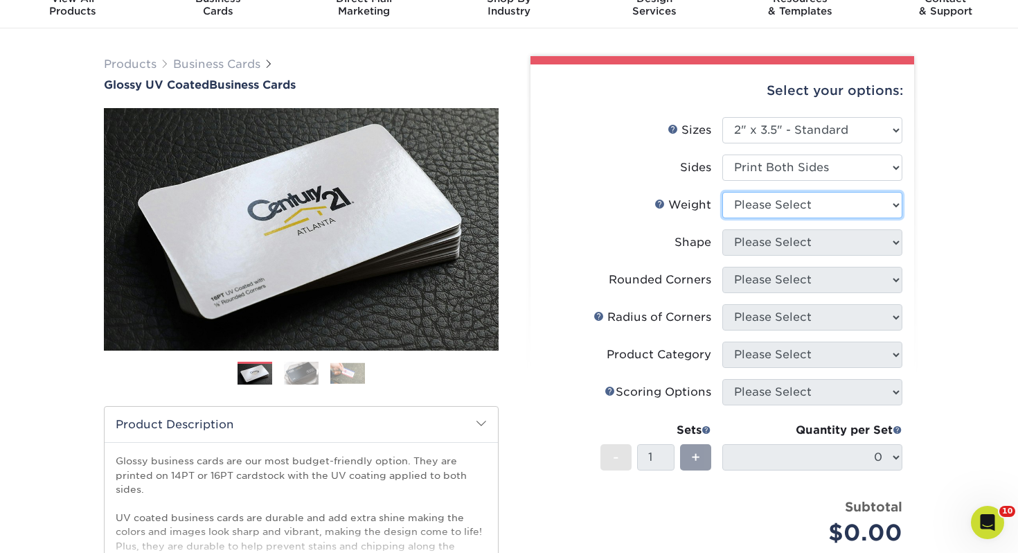
click at [777, 210] on select "Please Select 16PT 14PT" at bounding box center [812, 205] width 180 height 26
select select "14PT"
click at [722, 192] on select "Please Select 16PT 14PT" at bounding box center [812, 205] width 180 height 26
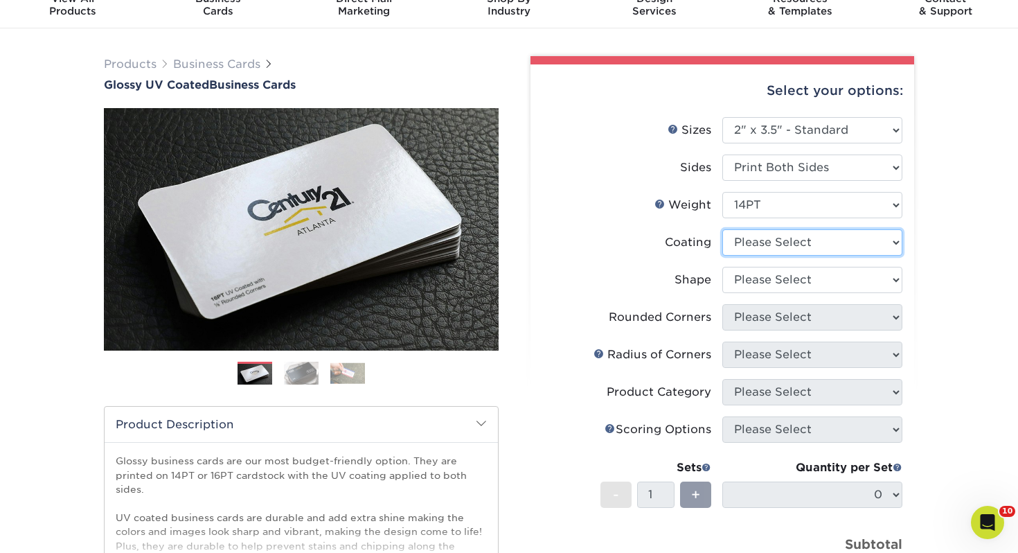
click at [765, 245] on select at bounding box center [812, 242] width 180 height 26
select select "ae367451-b2b8-45df-a344-0f05b6a12993"
click at [722, 229] on select at bounding box center [812, 242] width 180 height 26
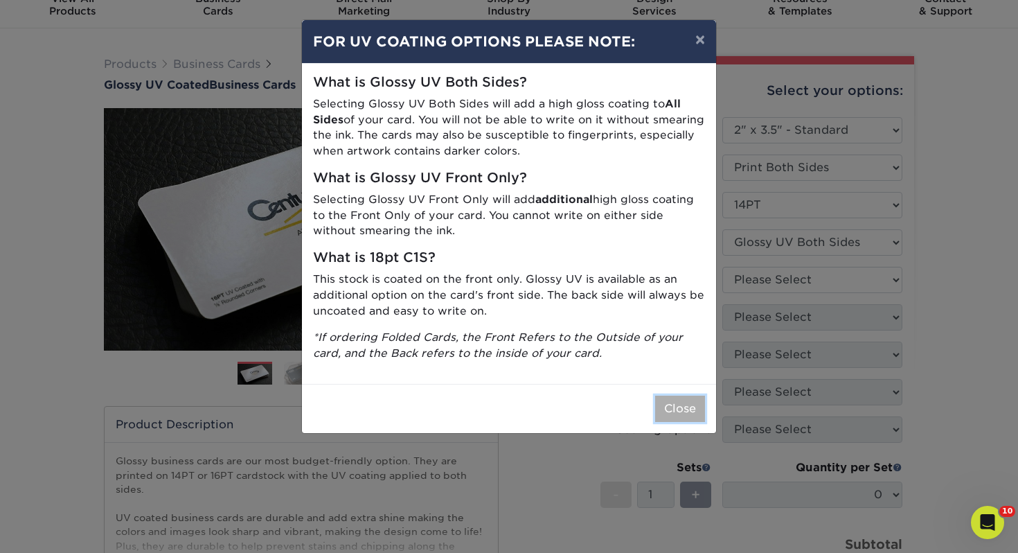
click at [685, 407] on button "Close" at bounding box center [680, 408] width 50 height 26
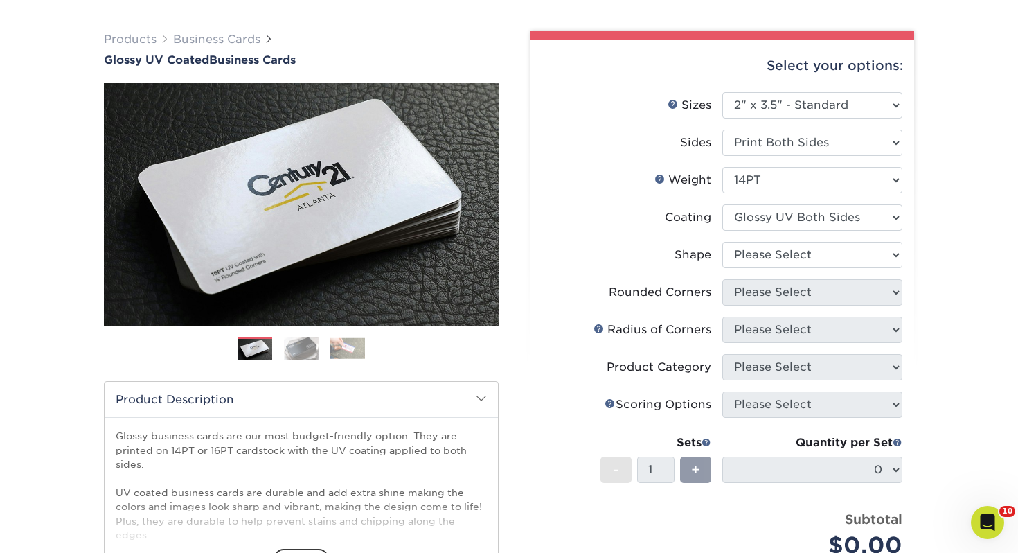
scroll to position [87, 0]
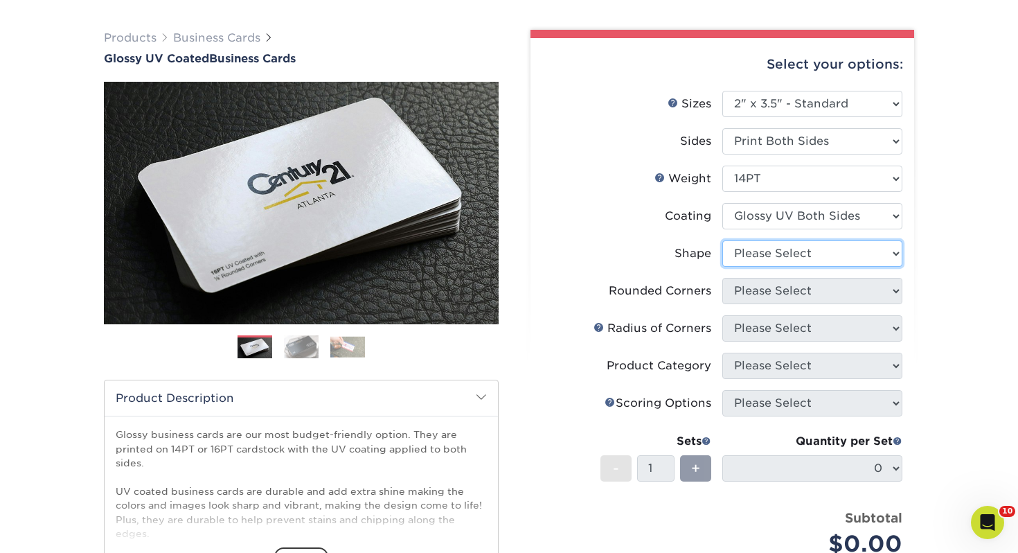
click at [762, 256] on select "Please Select Standard" at bounding box center [812, 253] width 180 height 26
select select "standard"
click at [722, 240] on select "Please Select Standard" at bounding box center [812, 253] width 180 height 26
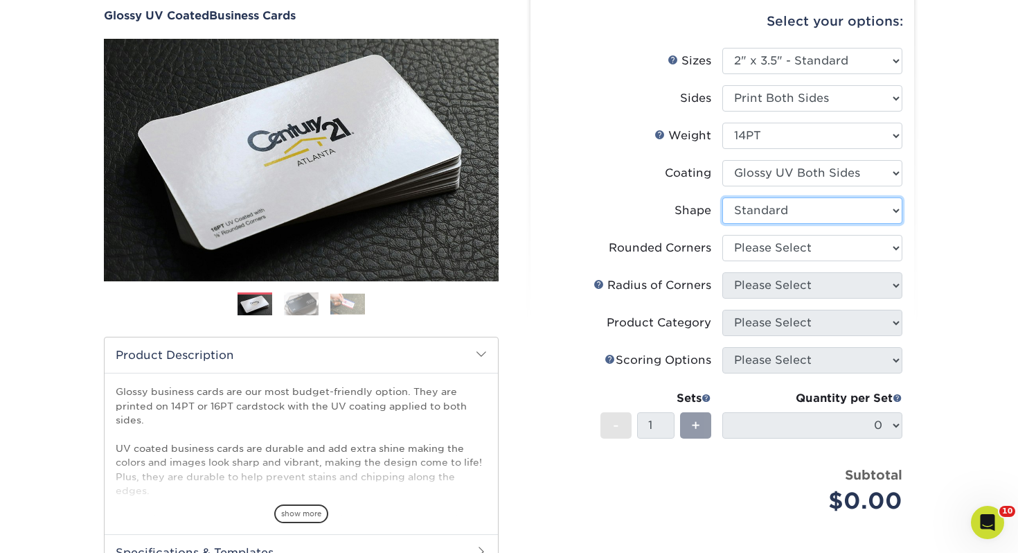
scroll to position [168, 0]
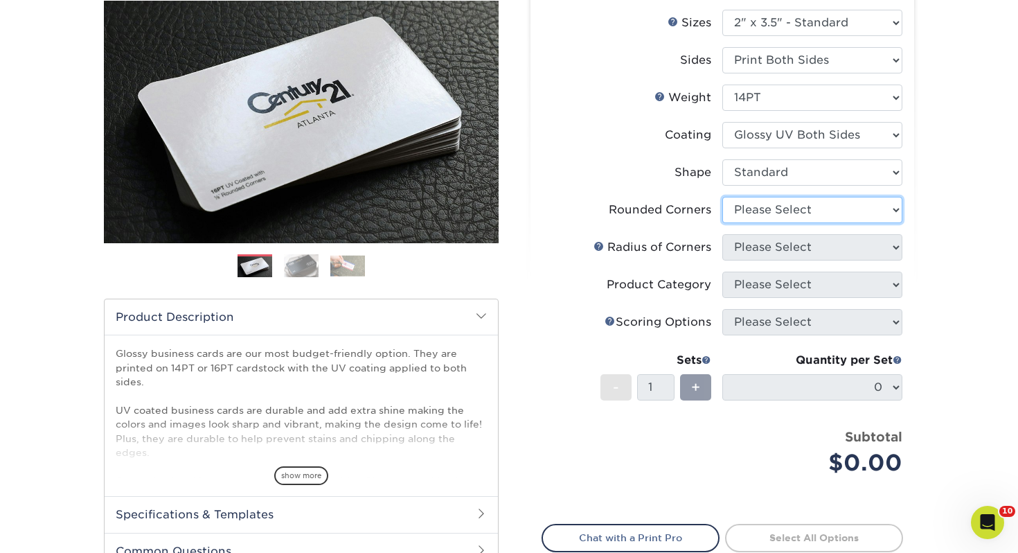
click at [765, 215] on select "Please Select Yes - Round 2 Corners Yes - Round 4 Corners No" at bounding box center [812, 210] width 180 height 26
select select "0"
click at [722, 197] on select "Please Select Yes - Round 2 Corners Yes - Round 4 Corners No" at bounding box center [812, 210] width 180 height 26
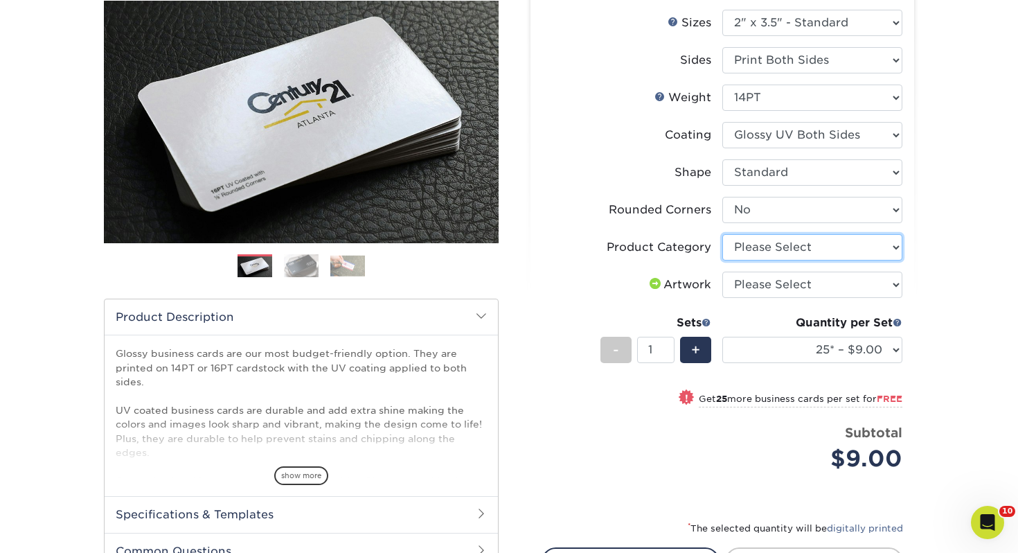
click at [742, 249] on select "Please Select Business Cards" at bounding box center [812, 247] width 180 height 26
select select "3b5148f1-0588-4f88-a218-97bcfdce65c1"
click at [722, 234] on select "Please Select Business Cards" at bounding box center [812, 247] width 180 height 26
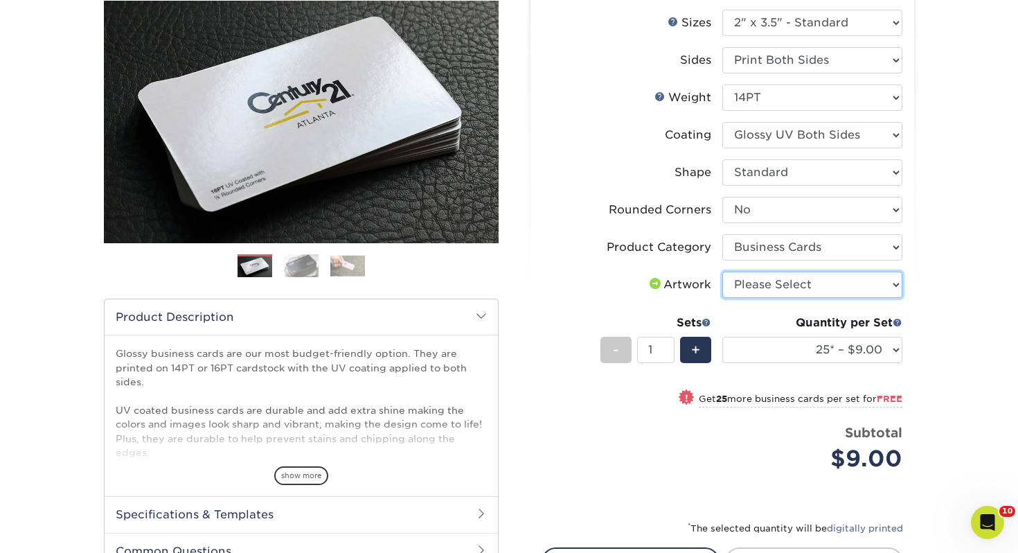
click at [761, 287] on select "Please Select I will upload files I need a design - $100" at bounding box center [812, 285] width 180 height 26
select select "upload"
click at [722, 272] on select "Please Select I will upload files I need a design - $100" at bounding box center [812, 285] width 180 height 26
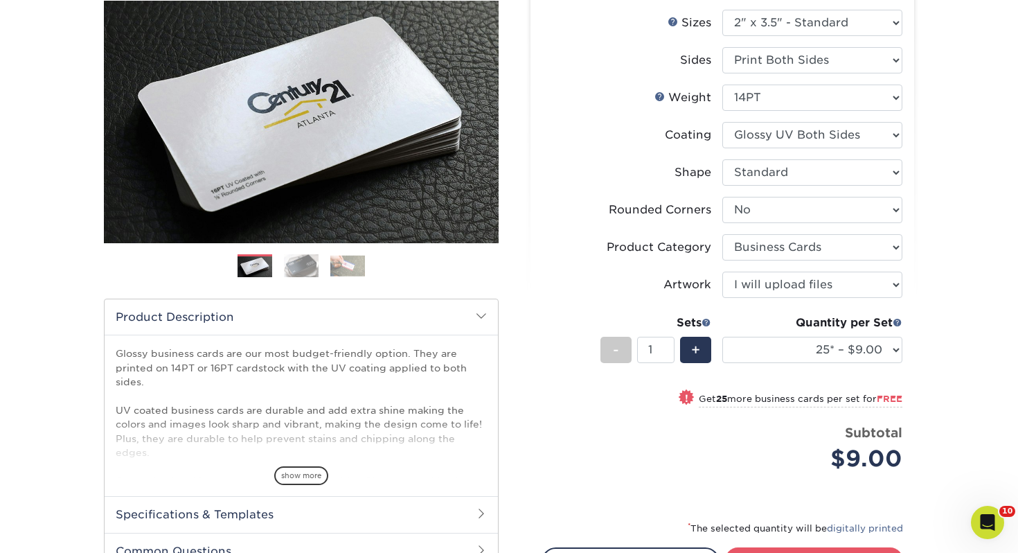
click at [862, 365] on div "Quantity per Set 25* – $9.00 50* – $9.00 100* – $9.00 250* – $17.00 500 – $33.0…" at bounding box center [812, 346] width 180 height 64
click at [855, 353] on select "25* – $9.00 50* – $9.00 100* – $9.00 250* – $17.00 500 – $33.00 1000 – $42.00 2…" at bounding box center [812, 350] width 180 height 26
select select "250* – $17.00"
click at [722, 337] on select "25* – $9.00 50* – $9.00 100* – $9.00 250* – $17.00 500 – $33.00 1000 – $42.00 2…" at bounding box center [812, 350] width 180 height 26
click at [788, 548] on link "Proceed to Shipping" at bounding box center [814, 559] width 178 height 25
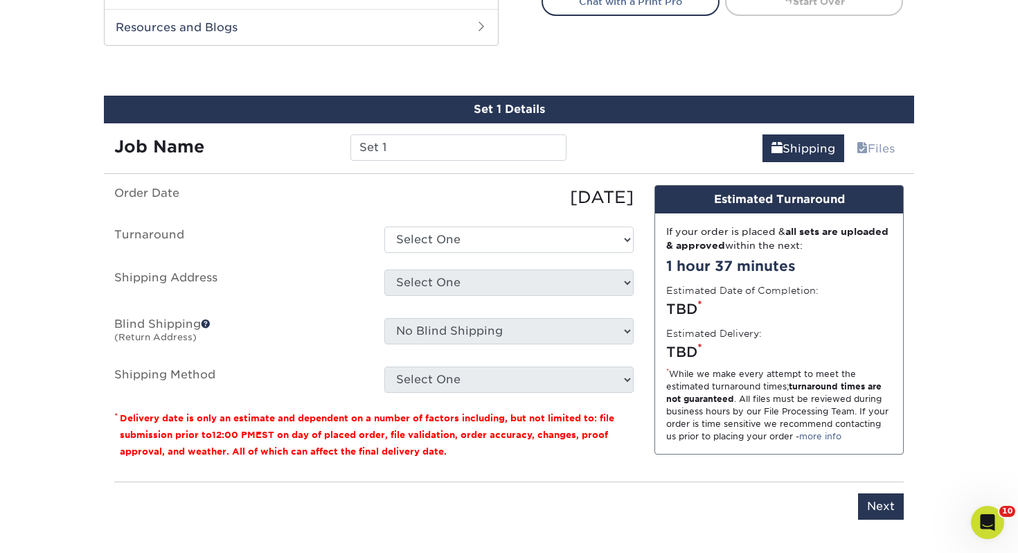
scroll to position [752, 0]
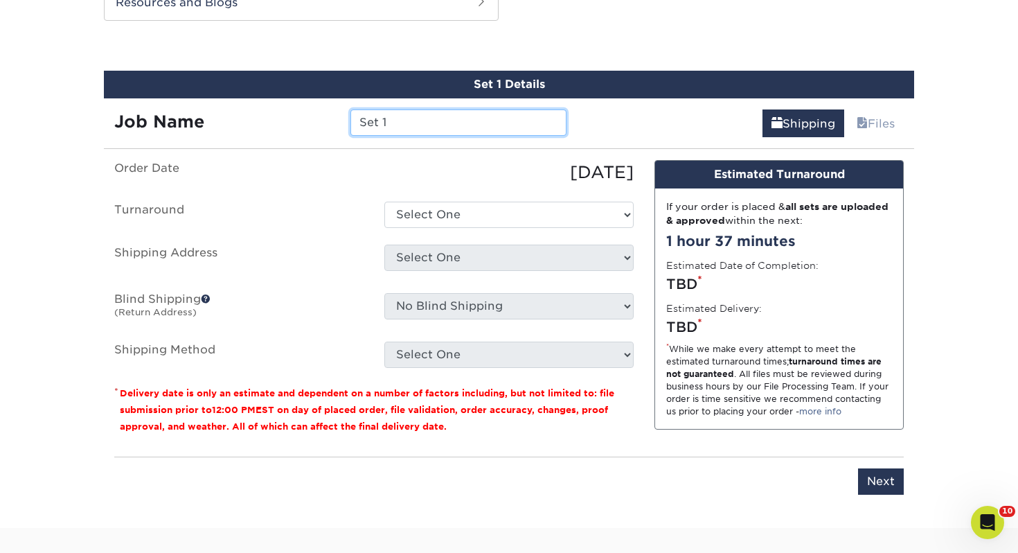
drag, startPoint x: 438, startPoint y: 120, endPoint x: 96, endPoint y: 103, distance: 341.9
click at [96, 103] on div "Set 1 Details Job Name Set 1 Shipping Files You've choosen mailing services! If…" at bounding box center [509, 291] width 831 height 441
type input "[PERSON_NAME]"
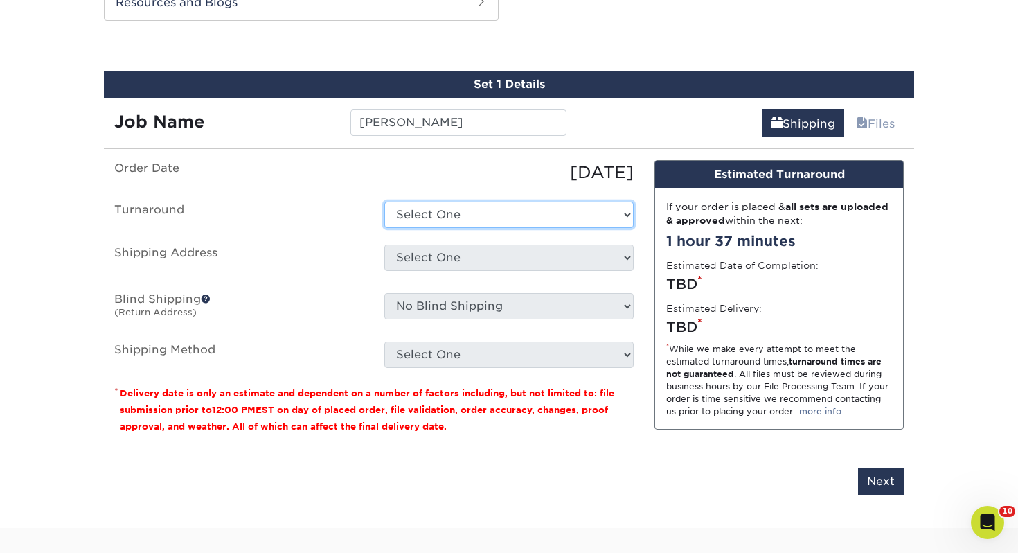
click at [486, 204] on select "Select One 2-4 Business Days 2 Day Next Business Day" at bounding box center [508, 215] width 249 height 26
select select "0d2015eb-ac6c-4252-b2f1-1c5560e96a65"
click at [384, 202] on select "Select One 2-4 Business Days 2 Day Next Business Day" at bounding box center [508, 215] width 249 height 26
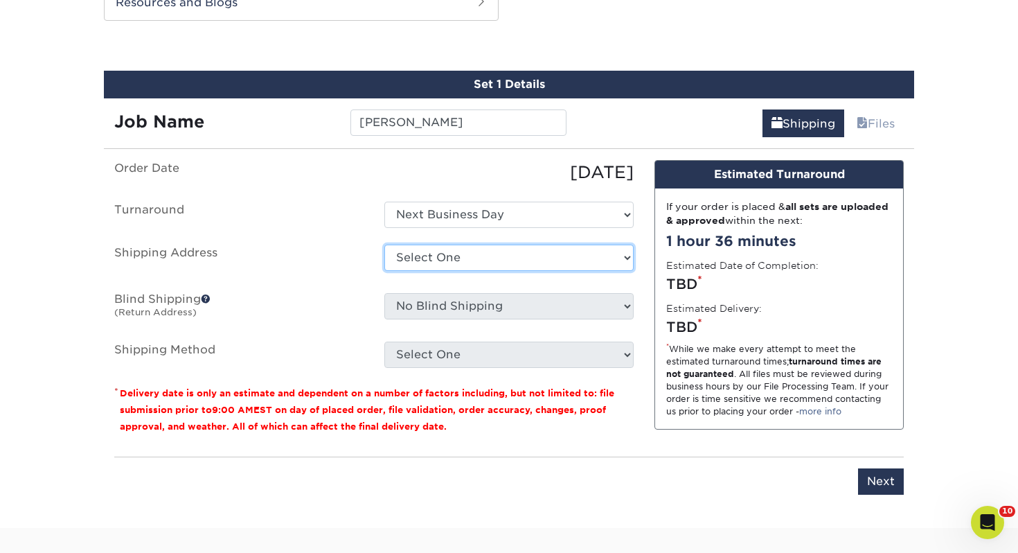
click at [479, 265] on select "Select One Adrian, MI Akron, OH" at bounding box center [508, 257] width 249 height 26
select select "157371"
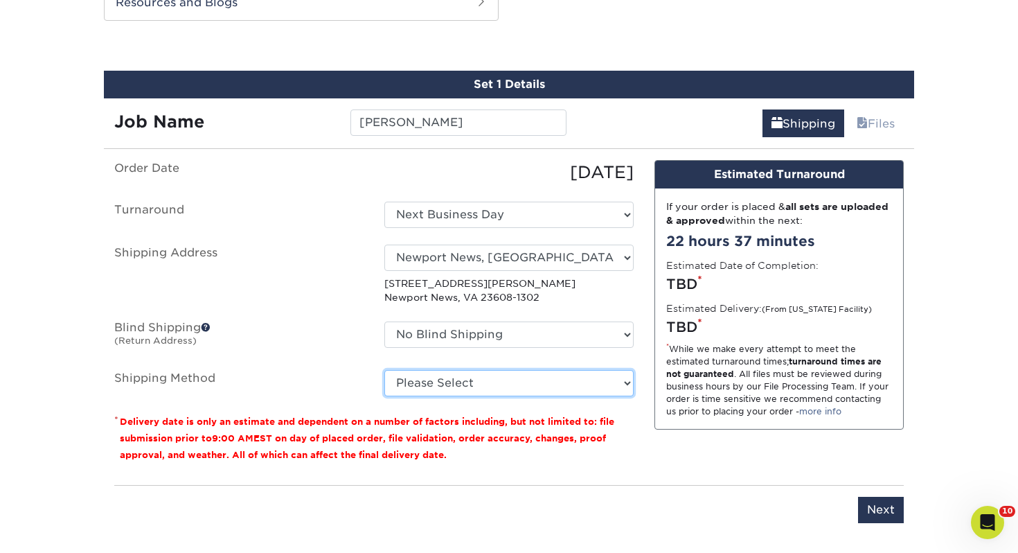
click at [459, 378] on select "Please Select Ground Shipping (+$7.84) 3 Day Shipping Service (+$15.34) 2 Day A…" at bounding box center [508, 383] width 249 height 26
select select "03"
click at [384, 370] on select "Please Select Ground Shipping (+$7.84) 3 Day Shipping Service (+$15.34) 2 Day A…" at bounding box center [508, 383] width 249 height 26
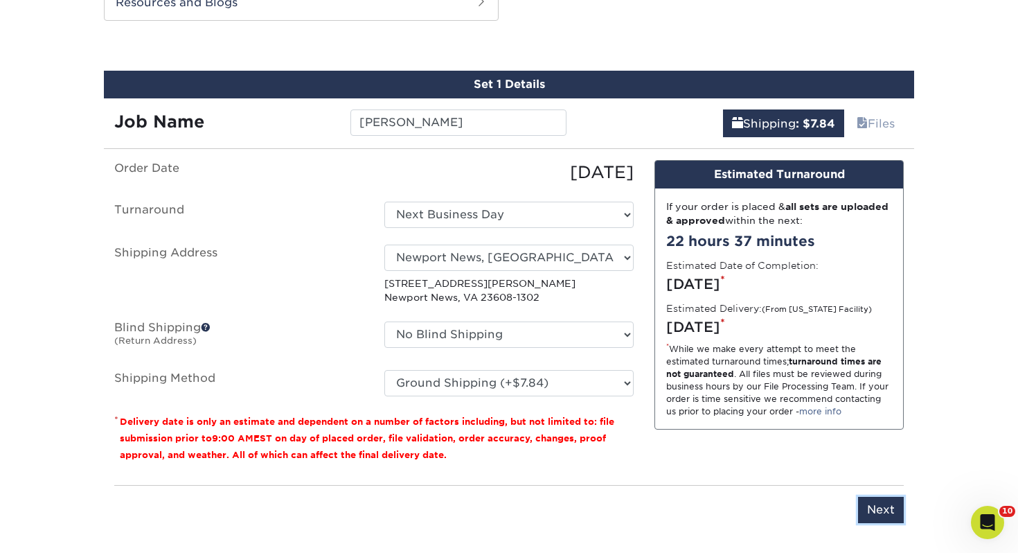
click at [891, 511] on input "Next" at bounding box center [881, 510] width 46 height 26
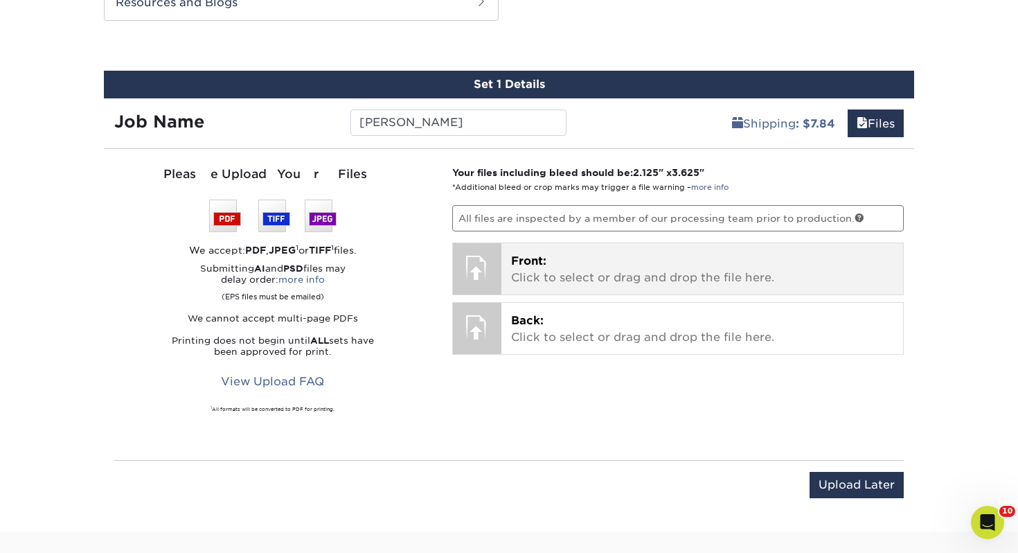
click at [545, 289] on div "Front: Click to select or drag and drop the file here. Choose file" at bounding box center [702, 268] width 402 height 51
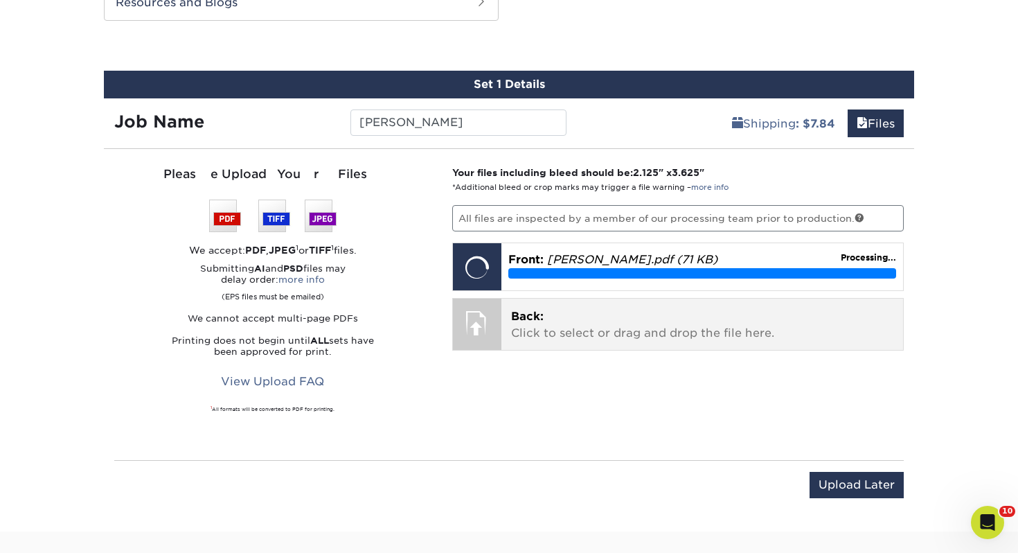
click at [639, 323] on p "Back: Click to select or drag and drop the file here." at bounding box center [702, 324] width 383 height 33
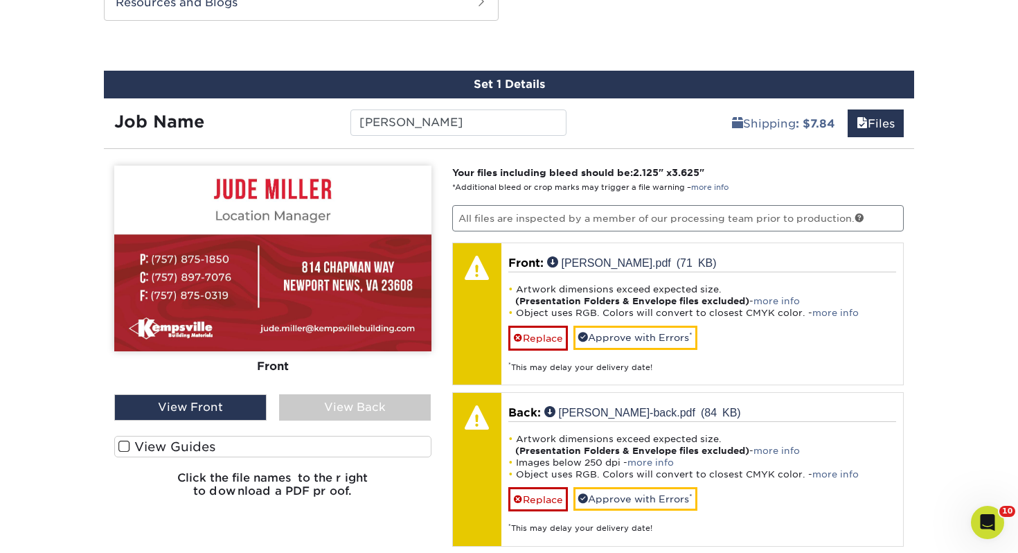
click at [192, 453] on label "View Guides" at bounding box center [272, 446] width 317 height 21
click at [0, 0] on input "View Guides" at bounding box center [0, 0] width 0 height 0
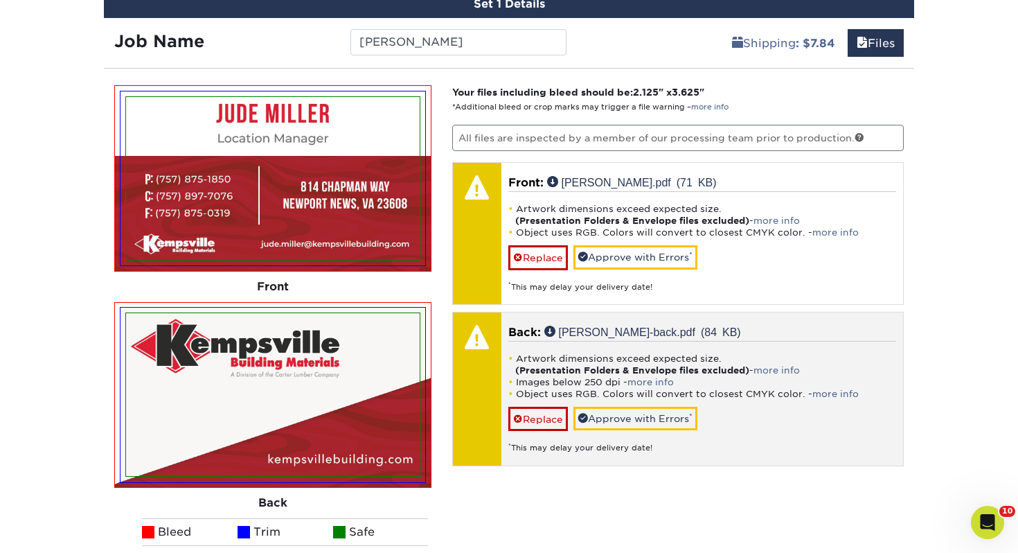
scroll to position [885, 0]
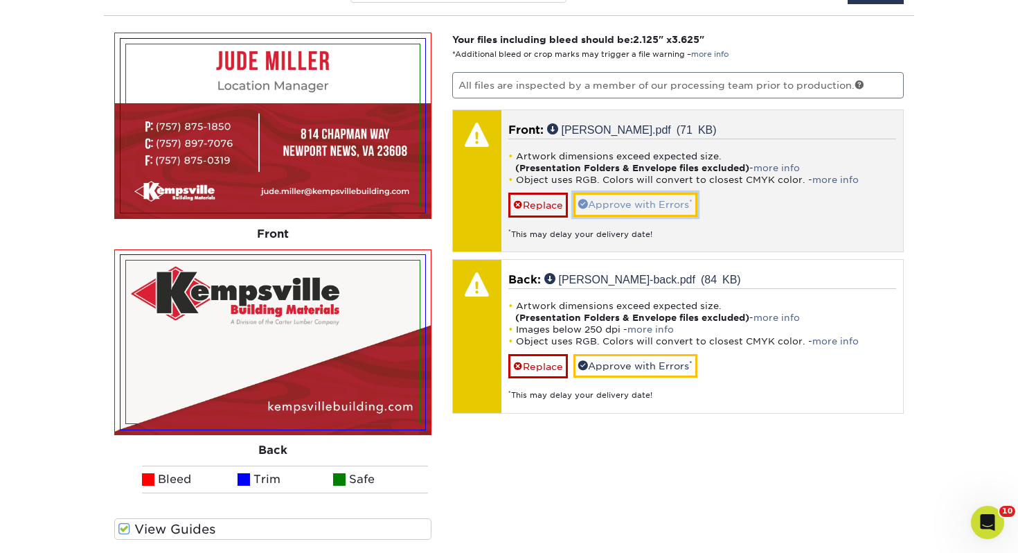
click at [648, 204] on link "Approve with Errors *" at bounding box center [635, 205] width 124 height 24
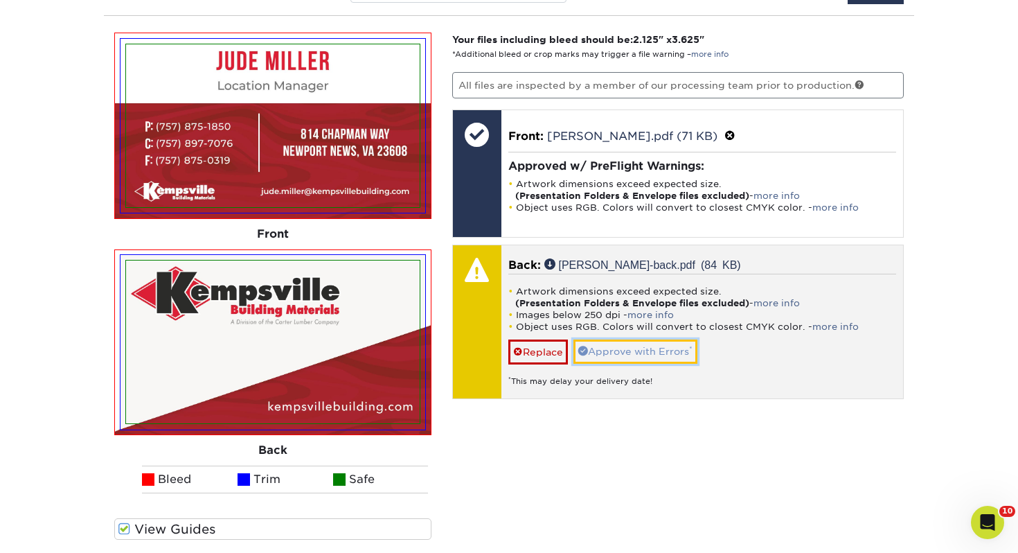
click at [646, 341] on link "Approve with Errors *" at bounding box center [635, 351] width 124 height 24
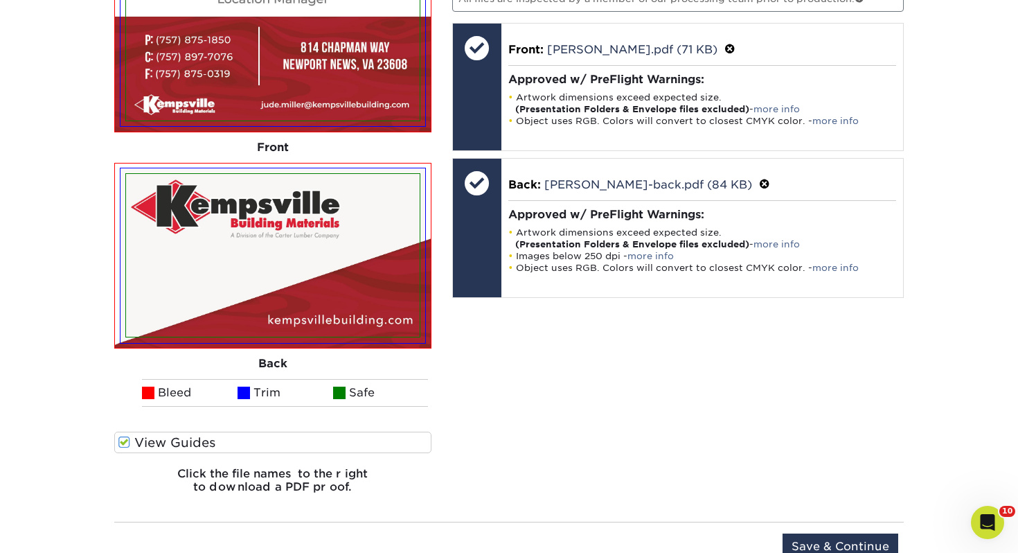
scroll to position [1053, 0]
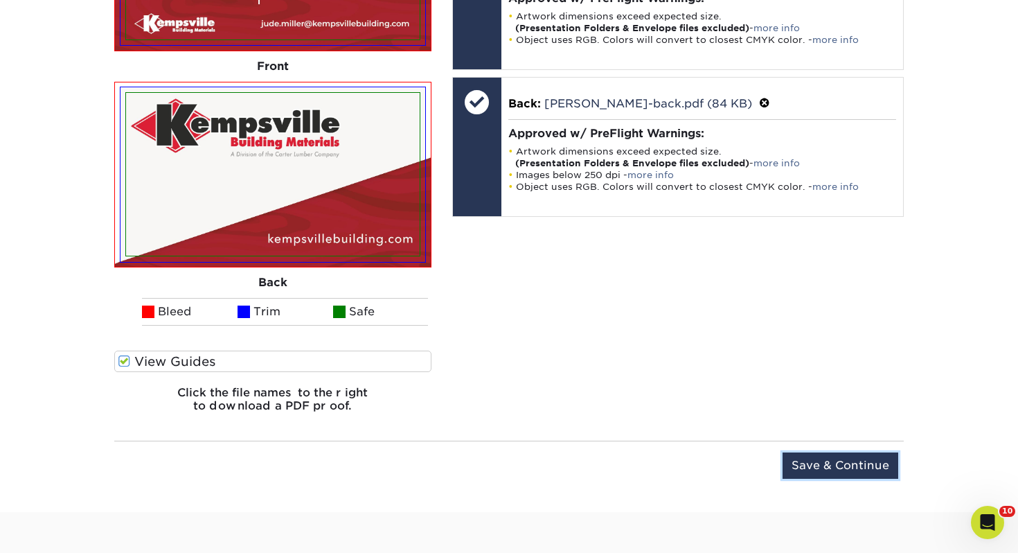
click at [873, 474] on input "Save & Continue" at bounding box center [841, 465] width 116 height 26
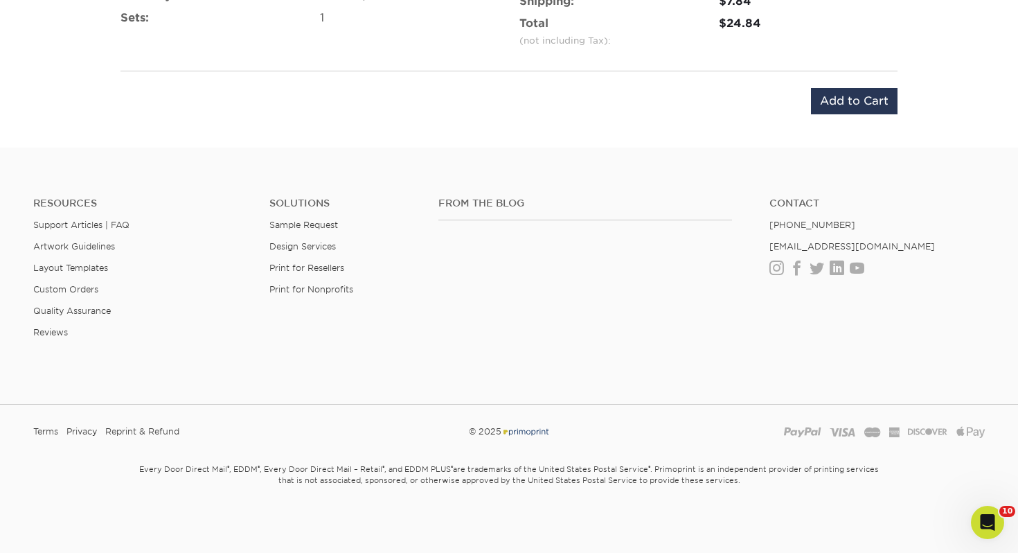
scroll to position [1007, 0]
click at [849, 107] on input "Add to Cart" at bounding box center [854, 102] width 87 height 26
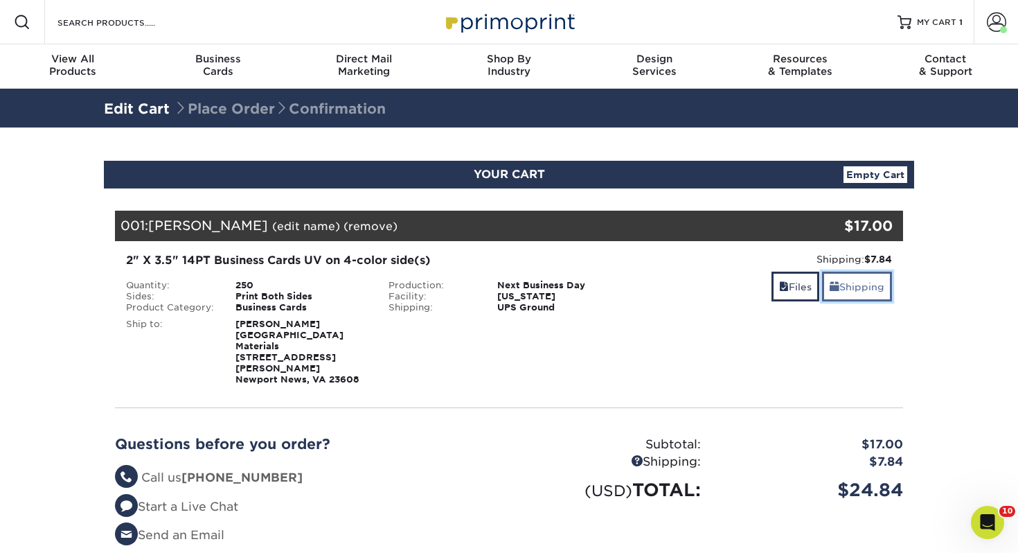
click at [871, 273] on link "Shipping" at bounding box center [857, 287] width 70 height 30
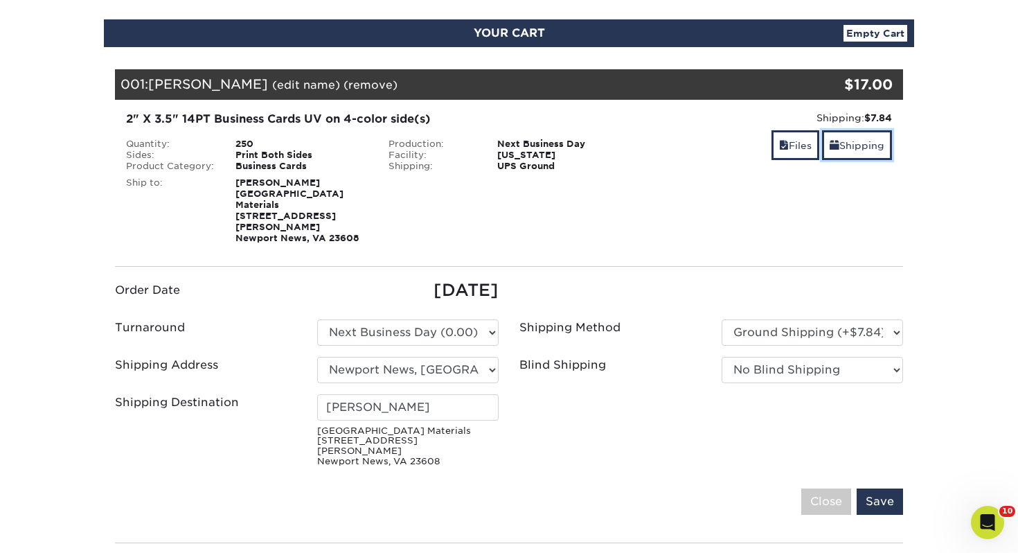
scroll to position [111, 0]
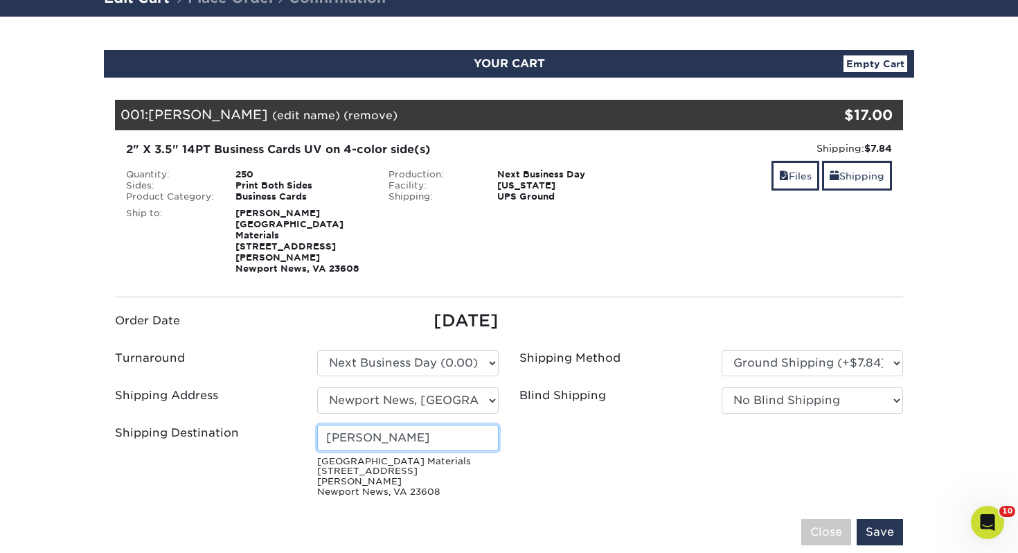
click at [420, 425] on input "[PERSON_NAME]" at bounding box center [407, 438] width 181 height 26
drag, startPoint x: 420, startPoint y: 425, endPoint x: 64, endPoint y: 373, distance: 359.7
click at [64, 373] on section "YOUR CART Empty Cart Your Cart is Empty View Account Active Orders Order Histor…" at bounding box center [509, 415] width 1018 height 797
type input "[PERSON_NAME]"
click at [894, 519] on input "Save" at bounding box center [880, 532] width 46 height 26
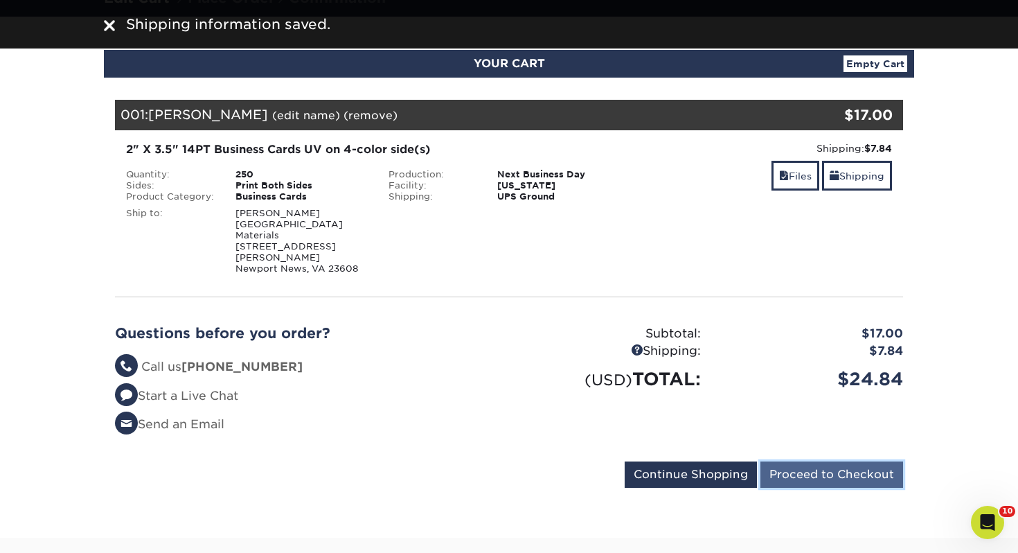
click at [822, 473] on input "Proceed to Checkout" at bounding box center [832, 474] width 143 height 26
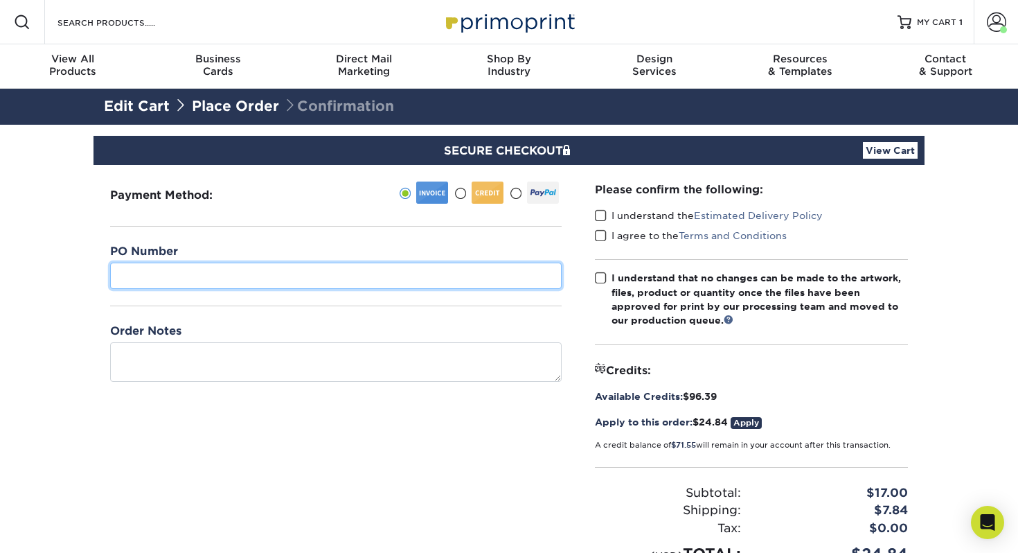
click at [226, 281] on input "text" at bounding box center [336, 276] width 452 height 26
type input "472"
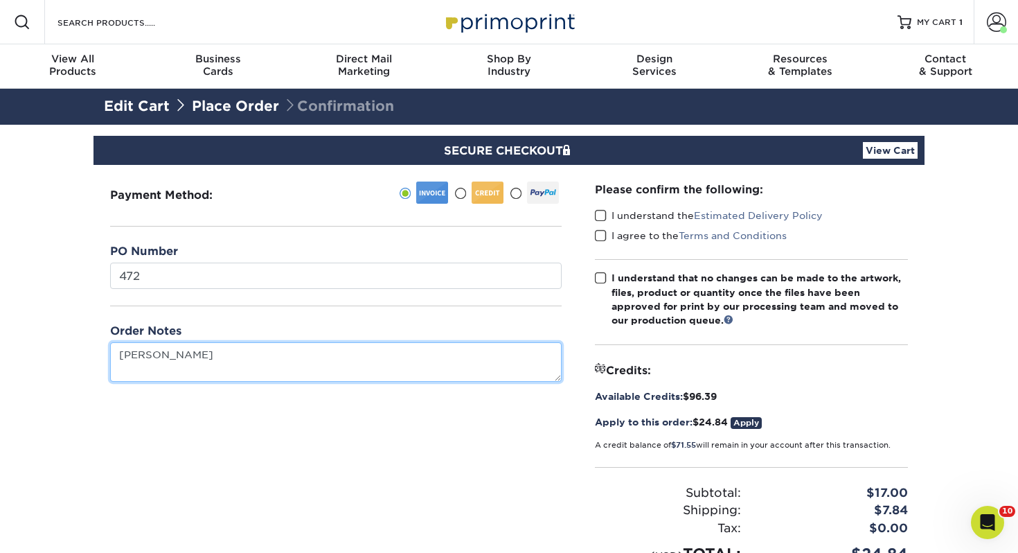
type textarea "[PERSON_NAME]"
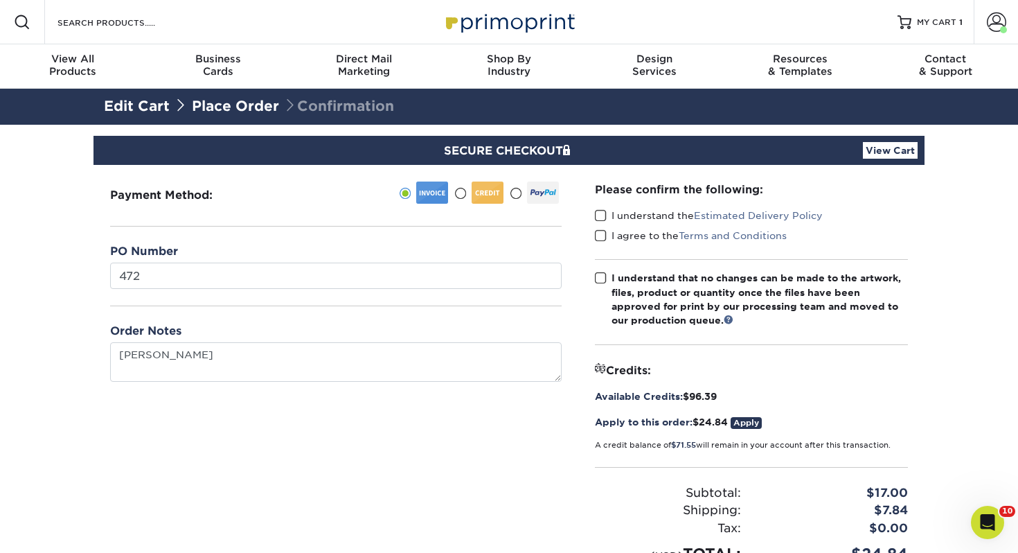
drag, startPoint x: 601, startPoint y: 212, endPoint x: 603, endPoint y: 232, distance: 20.2
click at [601, 212] on span at bounding box center [601, 215] width 12 height 13
click at [0, 0] on input "I understand the Estimated Delivery Policy" at bounding box center [0, 0] width 0 height 0
drag, startPoint x: 605, startPoint y: 239, endPoint x: 597, endPoint y: 275, distance: 36.8
click at [604, 239] on span at bounding box center [601, 235] width 12 height 13
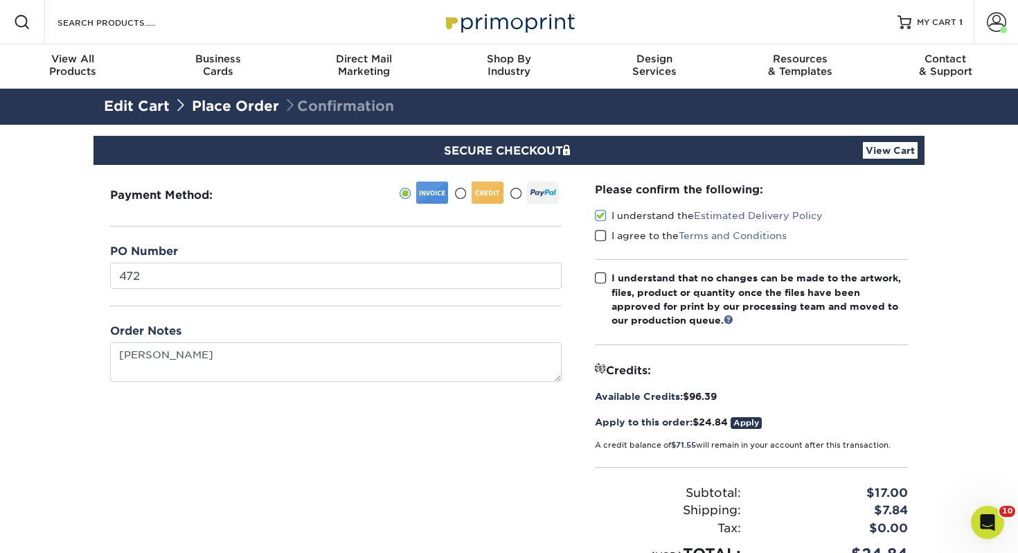
click at [0, 0] on input "I agree to the Terms and Conditions" at bounding box center [0, 0] width 0 height 0
drag, startPoint x: 598, startPoint y: 278, endPoint x: 651, endPoint y: 301, distance: 58.0
click at [597, 278] on span at bounding box center [601, 278] width 12 height 13
click at [0, 0] on input "I understand that no changes can be made to the artwork, files, product or quan…" at bounding box center [0, 0] width 0 height 0
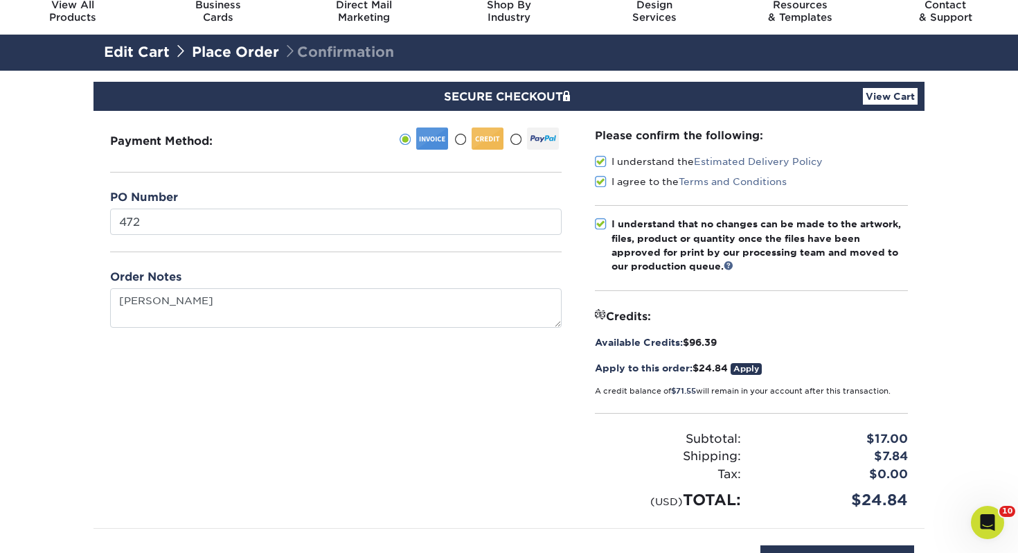
scroll to position [150, 0]
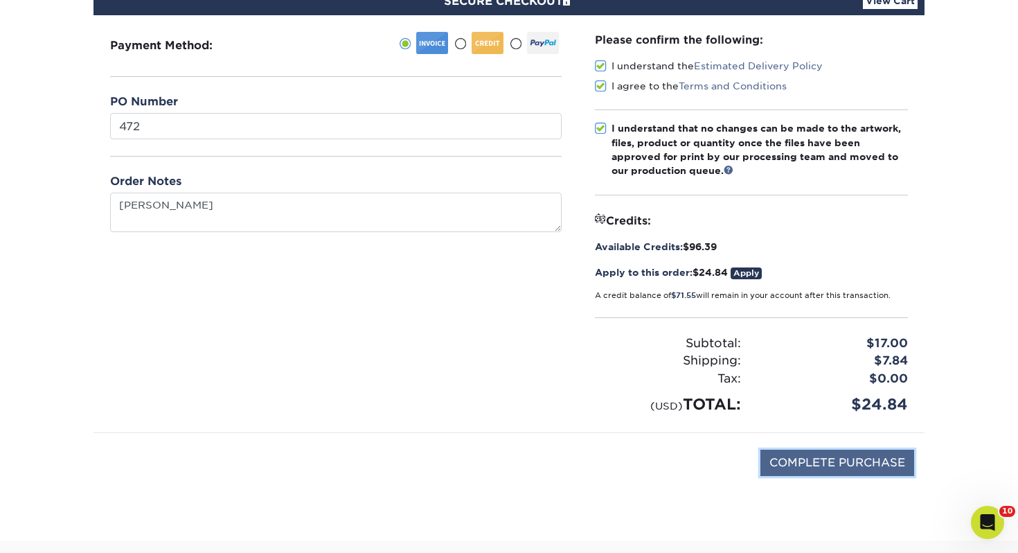
click at [866, 470] on input "COMPLETE PURCHASE" at bounding box center [838, 463] width 154 height 26
type input "PROCESSING, PLEASE WAIT..."
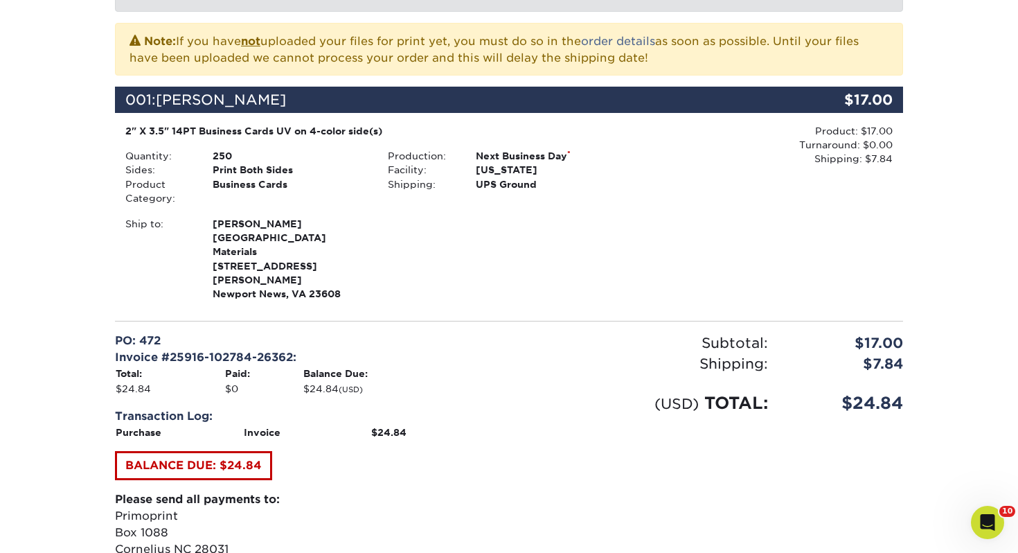
scroll to position [391, 0]
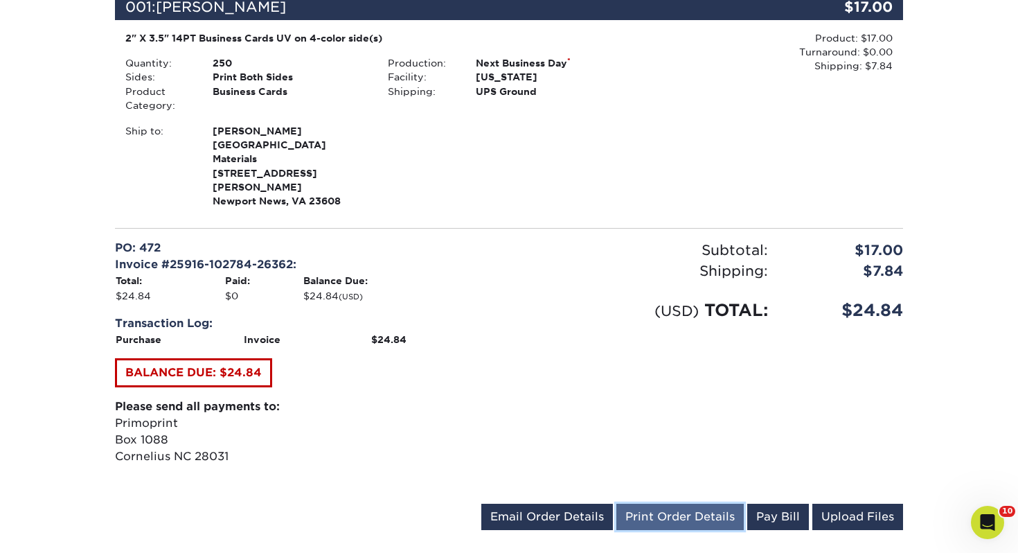
click at [704, 504] on link "Print Order Details" at bounding box center [679, 517] width 127 height 26
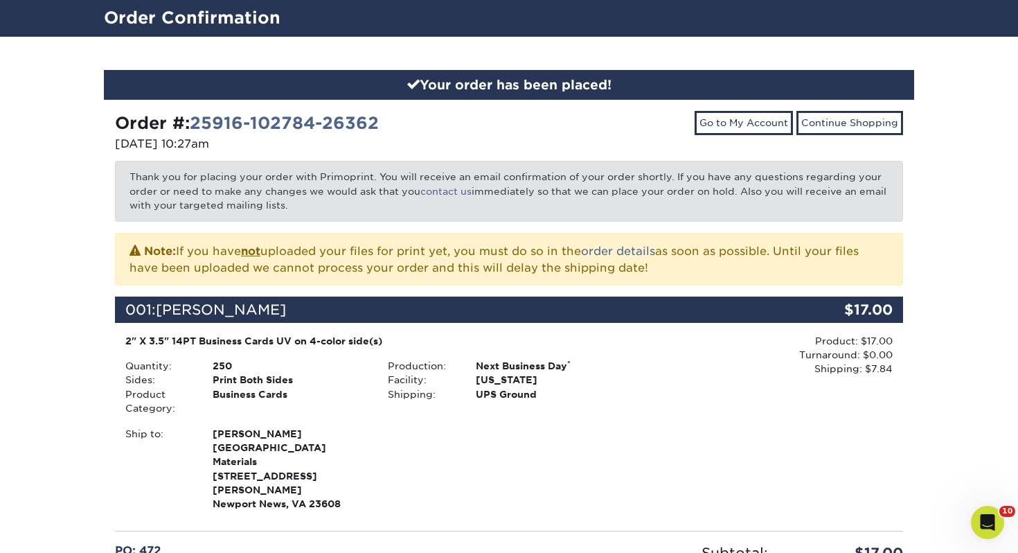
scroll to position [0, 0]
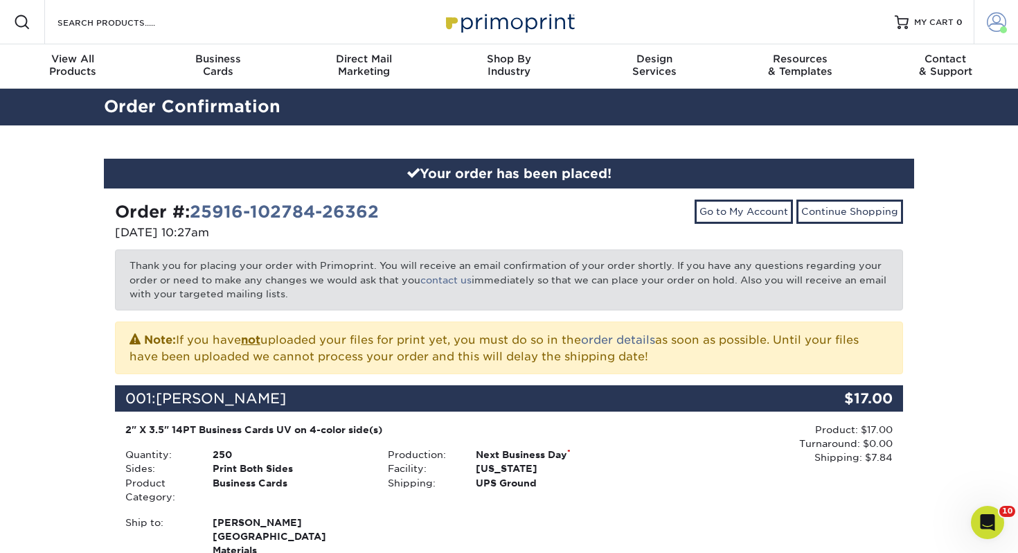
click at [1004, 21] on span at bounding box center [996, 21] width 19 height 19
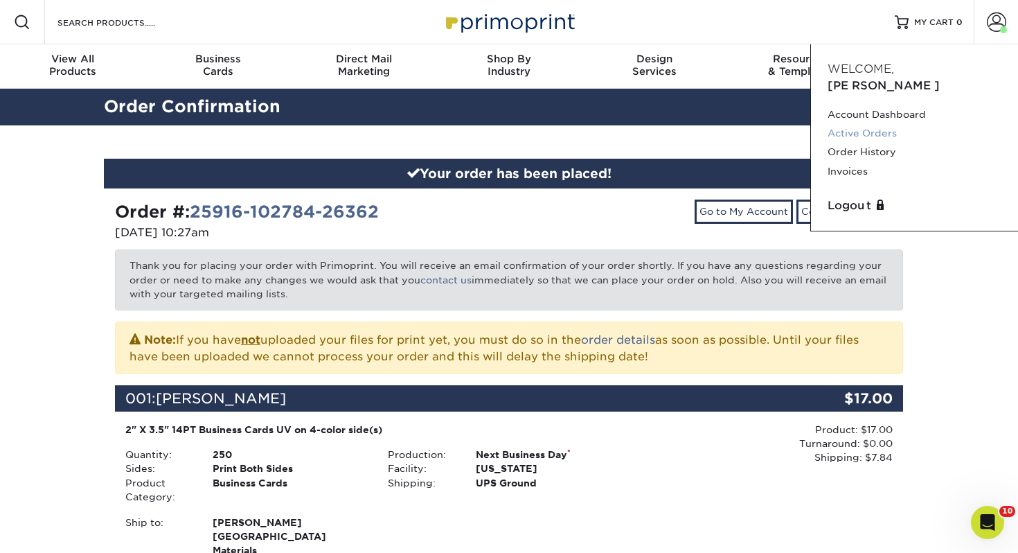
click at [879, 124] on link "Active Orders" at bounding box center [915, 133] width 174 height 19
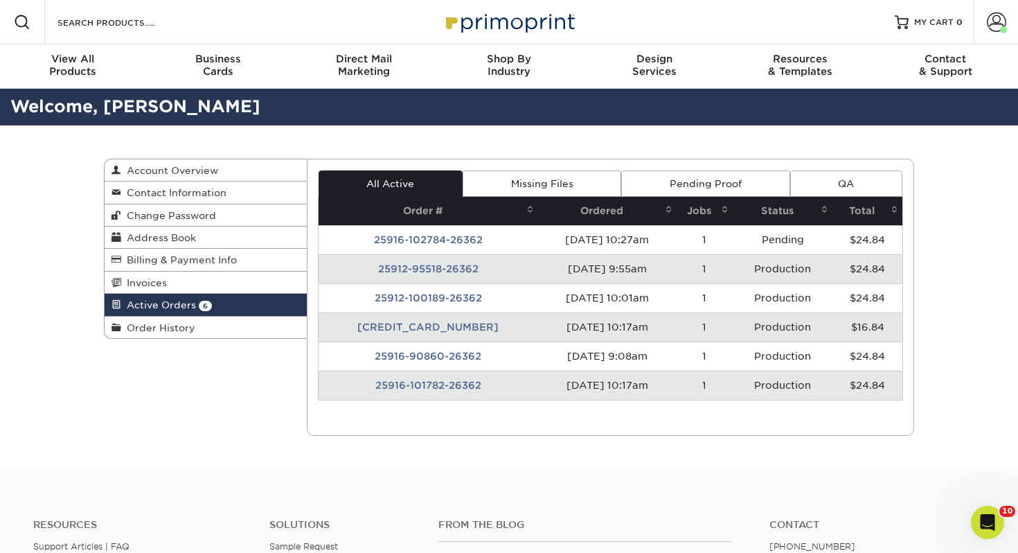
click at [596, 266] on td "[DATE] 9:55am" at bounding box center [607, 268] width 139 height 29
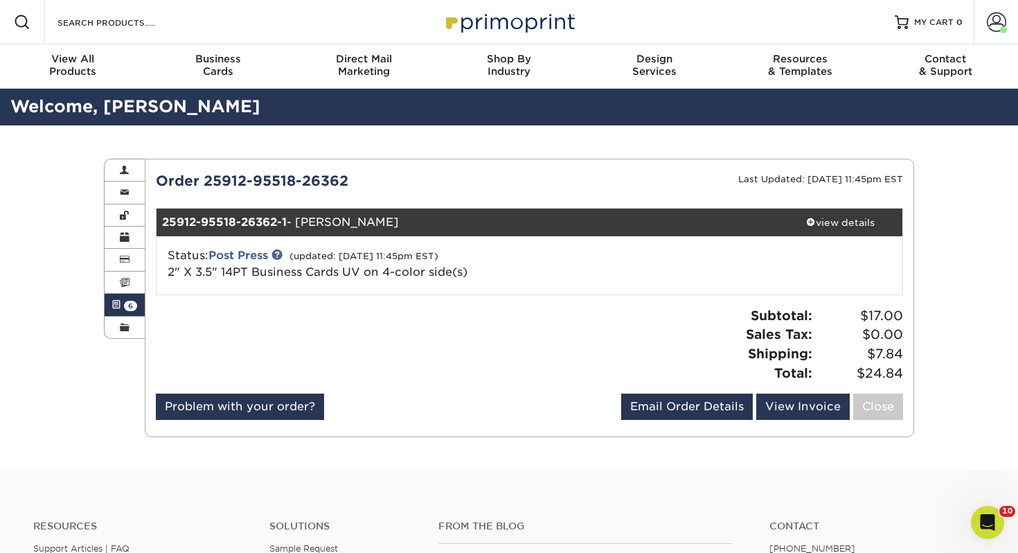
click at [116, 310] on span at bounding box center [117, 304] width 10 height 11
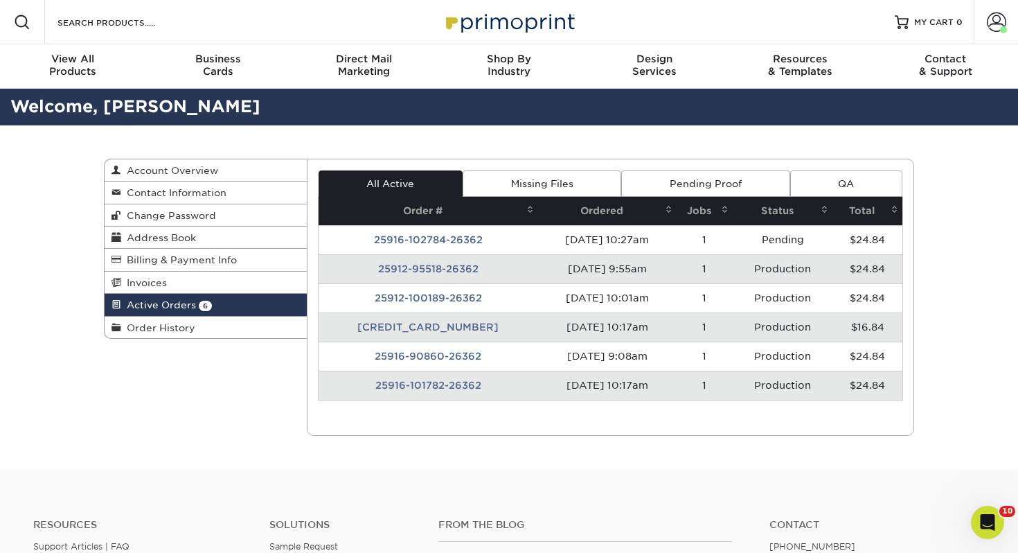
click at [652, 234] on td "[DATE] 10:27am" at bounding box center [607, 239] width 139 height 29
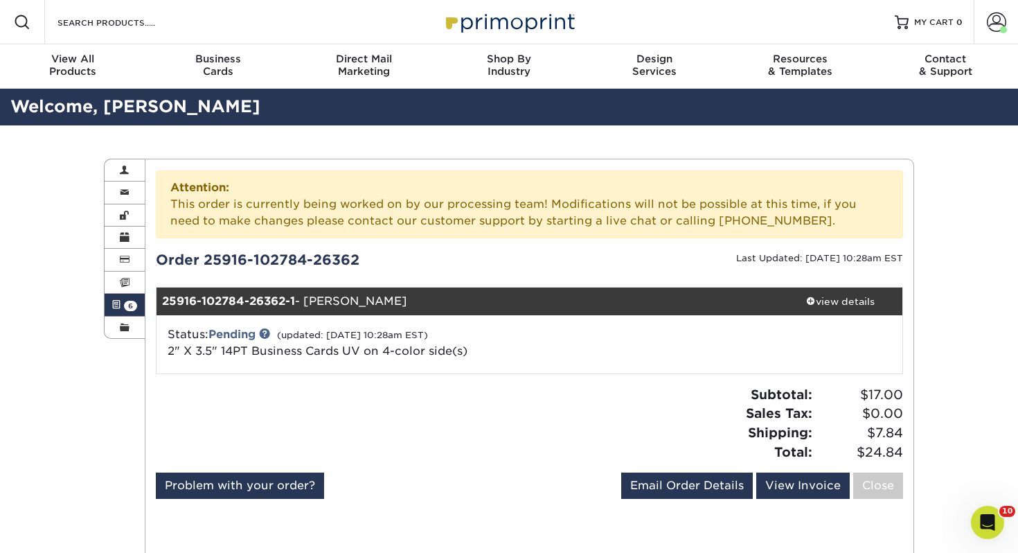
click at [113, 310] on span at bounding box center [117, 304] width 10 height 11
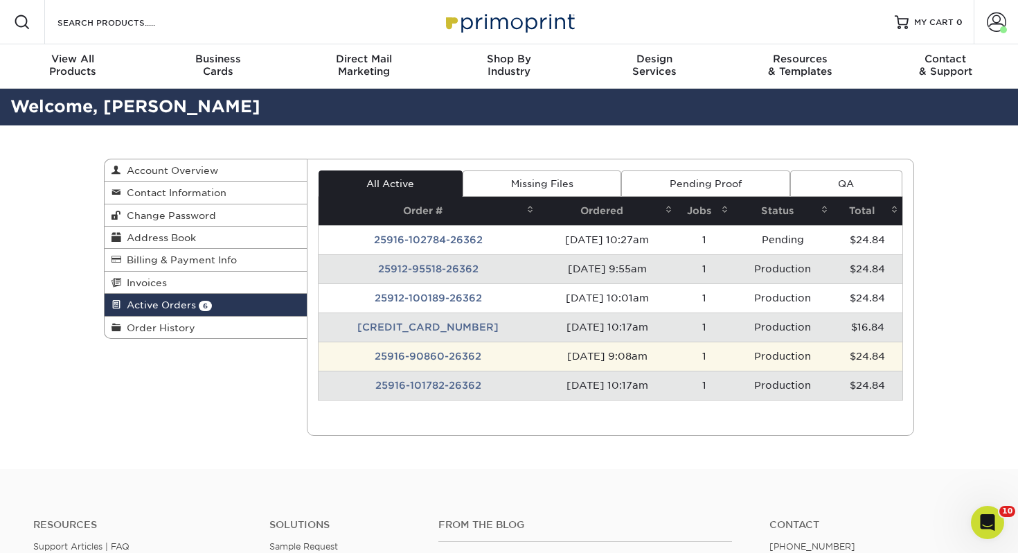
click at [538, 364] on td "[DATE] 9:08am" at bounding box center [607, 355] width 139 height 29
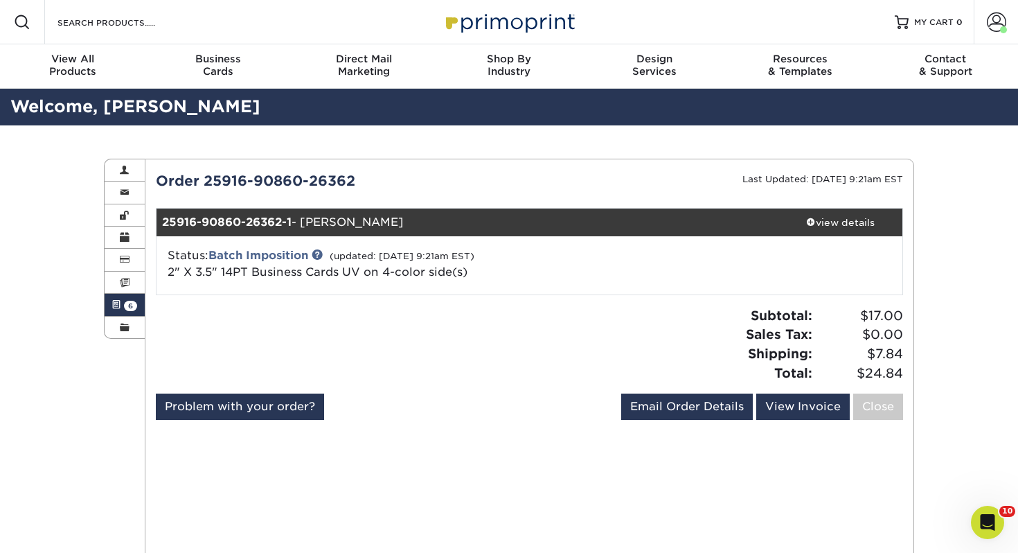
drag, startPoint x: 122, startPoint y: 308, endPoint x: 123, endPoint y: 318, distance: 9.8
click at [122, 308] on link "Active Orders 6" at bounding box center [125, 305] width 40 height 22
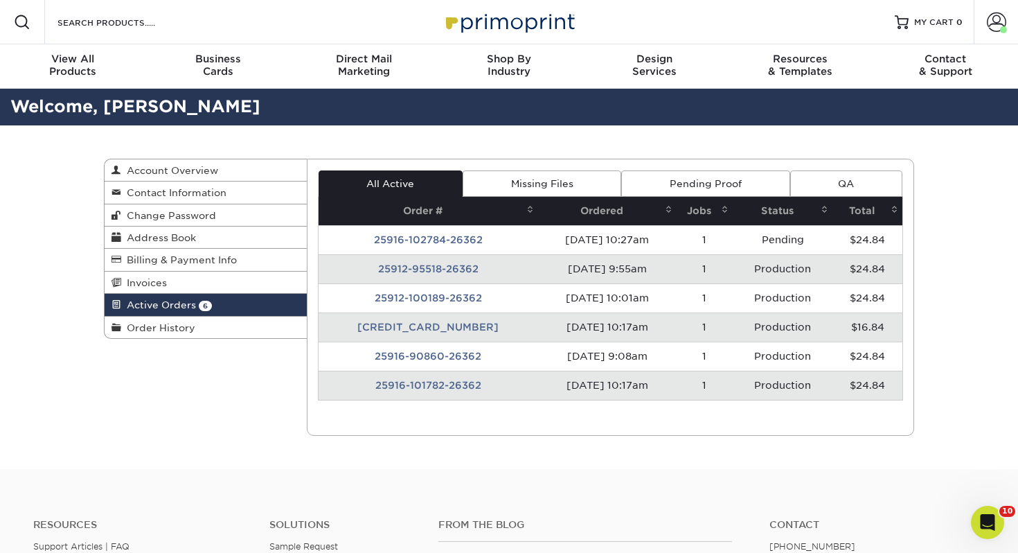
click at [484, 391] on td "25916-101782-26362" at bounding box center [429, 385] width 220 height 29
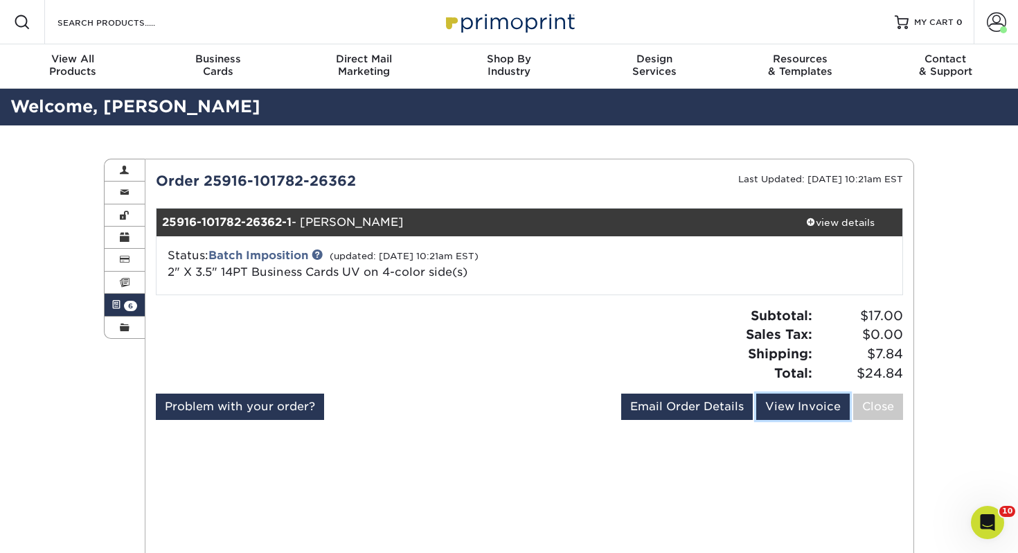
click at [788, 402] on link "View Invoice" at bounding box center [803, 406] width 94 height 26
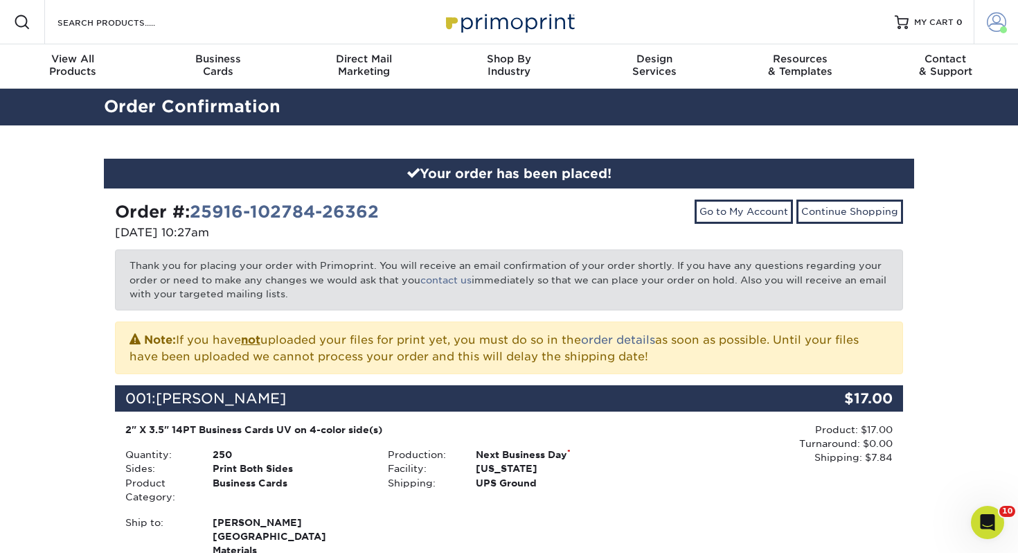
click at [990, 26] on span at bounding box center [996, 21] width 19 height 19
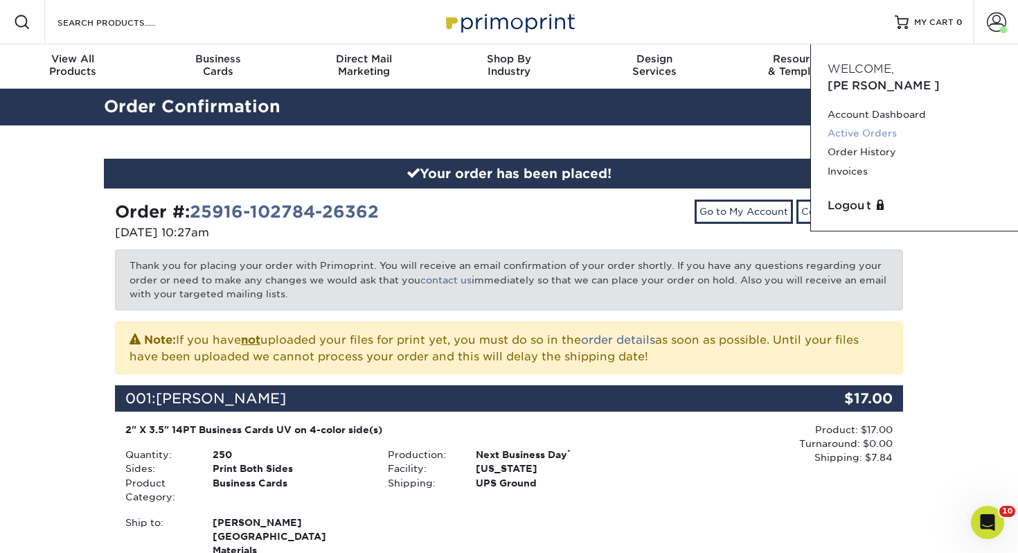
click at [870, 124] on link "Active Orders" at bounding box center [915, 133] width 174 height 19
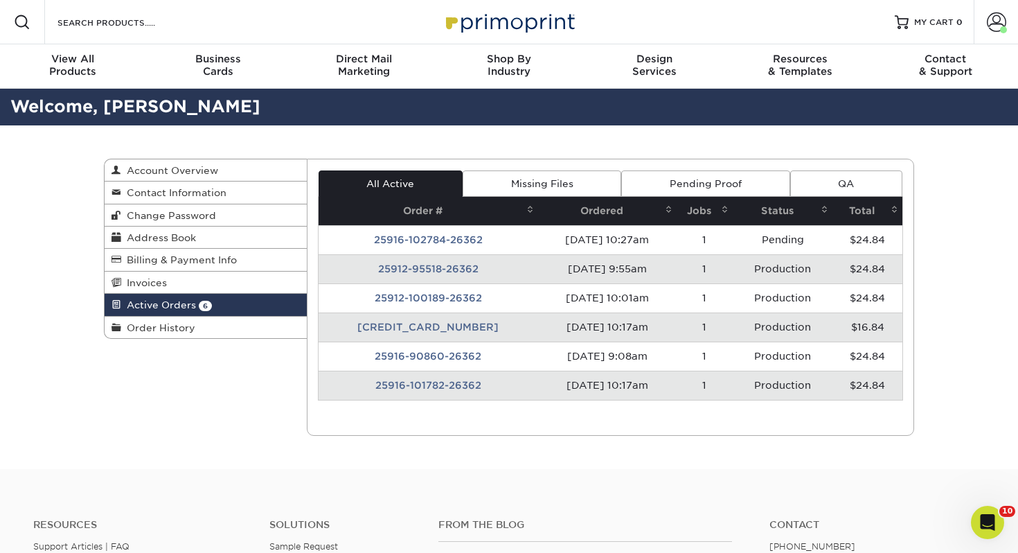
click at [574, 380] on td "[DATE] 10:17am" at bounding box center [607, 385] width 139 height 29
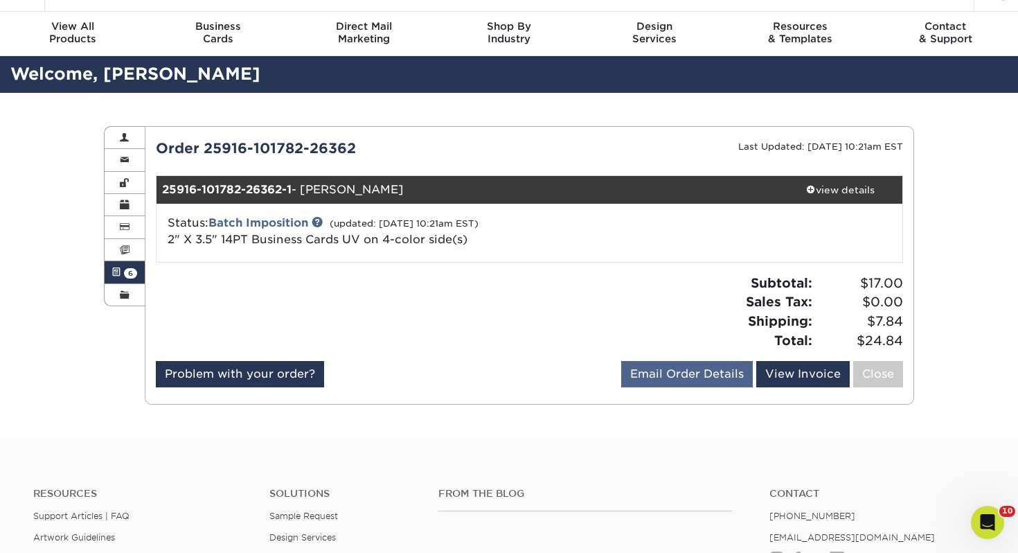
scroll to position [35, 0]
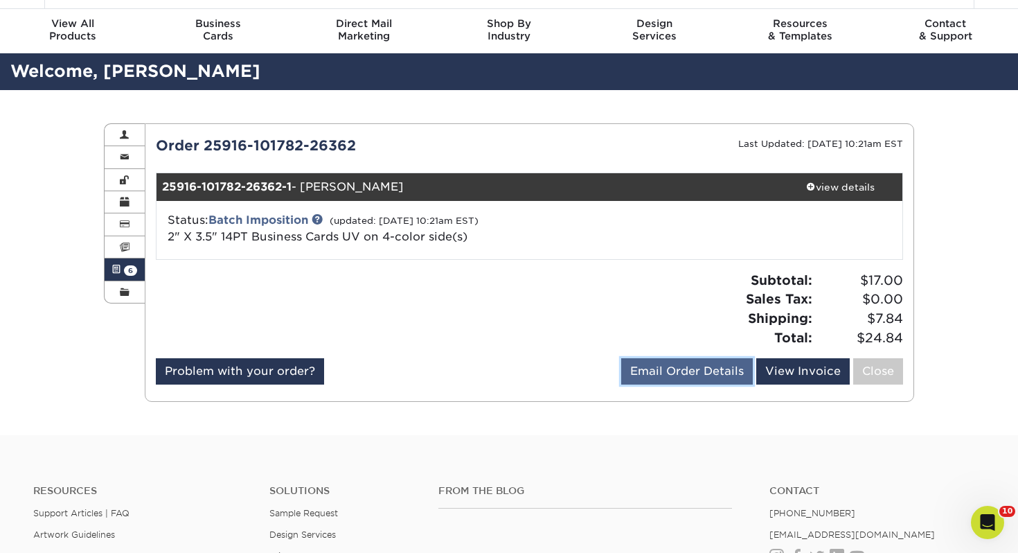
click at [684, 376] on link "Email Order Details" at bounding box center [687, 371] width 132 height 26
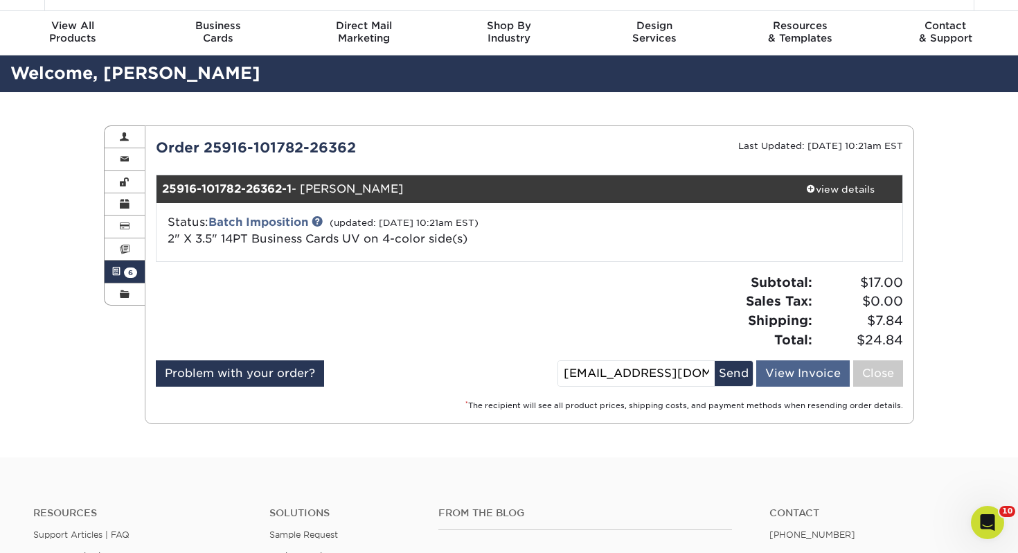
scroll to position [0, 19]
drag, startPoint x: 571, startPoint y: 371, endPoint x: 775, endPoint y: 377, distance: 203.7
click at [776, 377] on div "Email Order Details [EMAIL_ADDRESS][DOMAIN_NAME] Send View Invoice Close" at bounding box center [731, 376] width 346 height 32
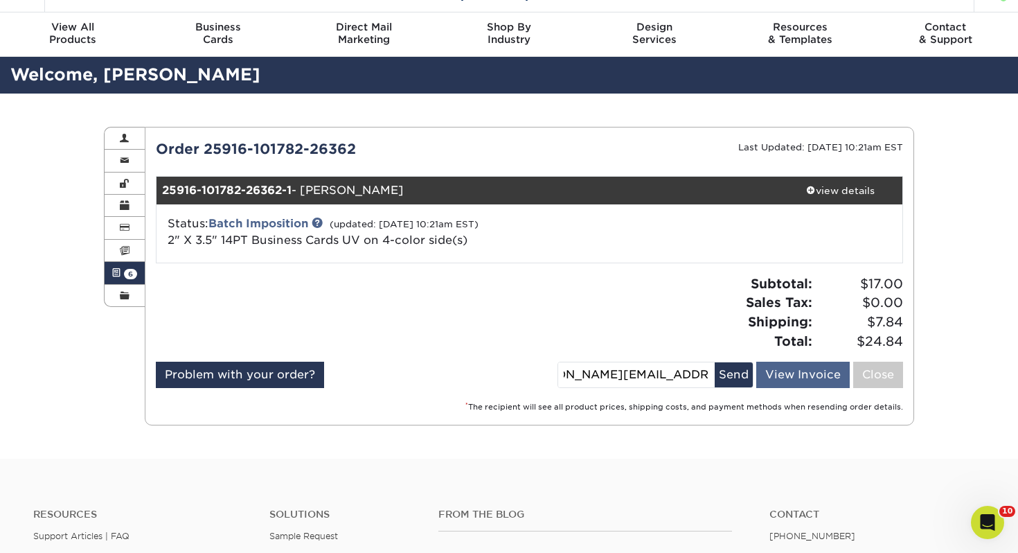
scroll to position [0, 55]
type input "[PERSON_NAME][EMAIL_ADDRESS][PERSON_NAME][DOMAIN_NAME]"
click at [743, 373] on button "Send" at bounding box center [734, 374] width 38 height 25
